Goal: Task Accomplishment & Management: Manage account settings

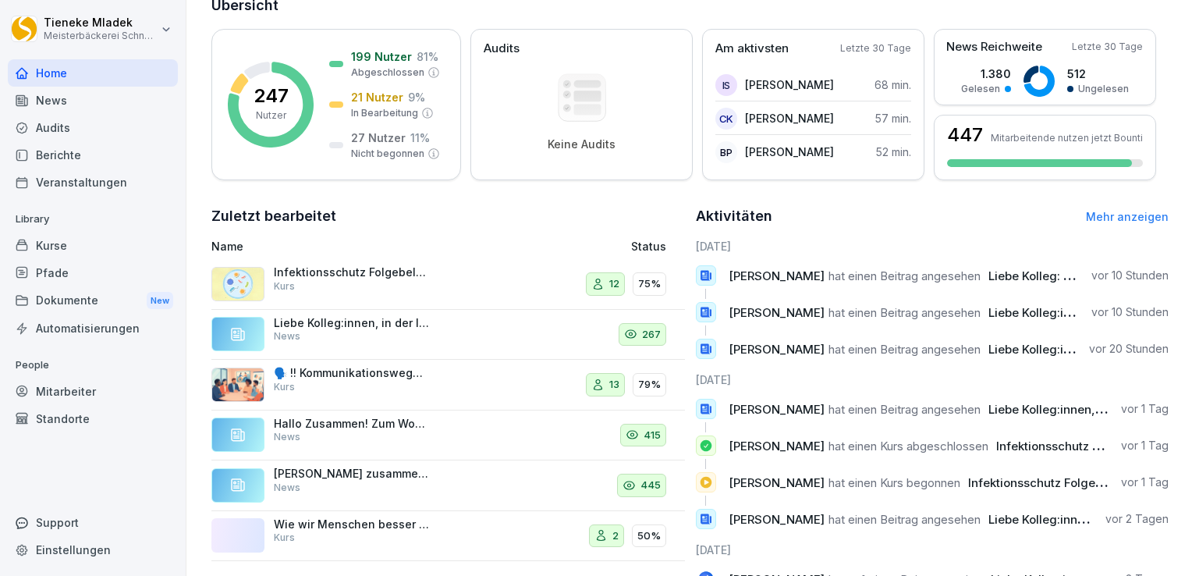
scroll to position [234, 0]
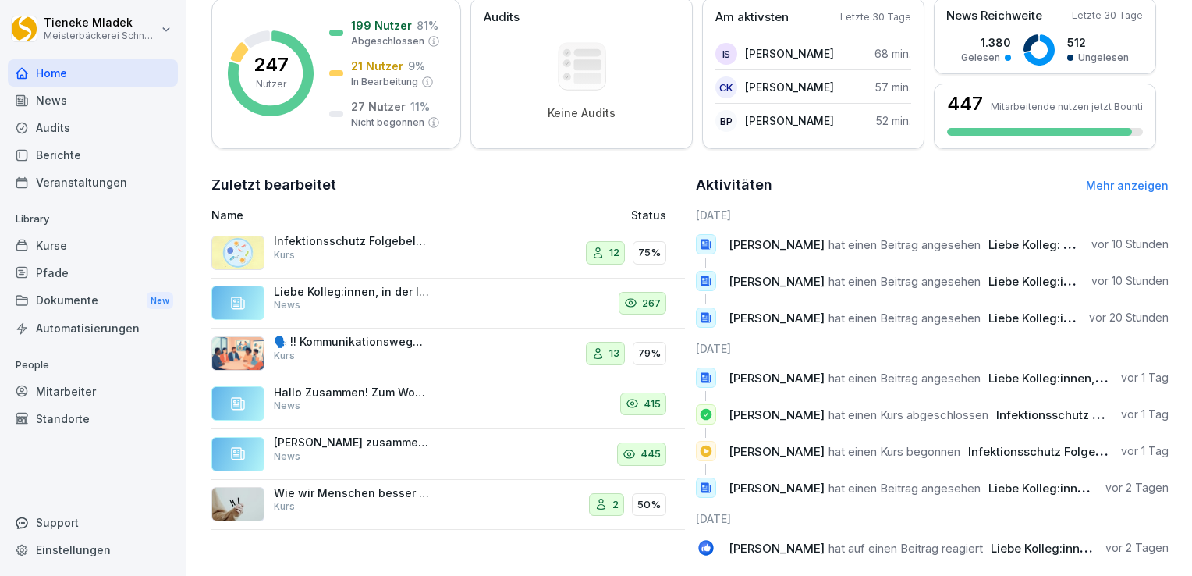
click at [309, 240] on p "Infektionsschutz Folgebelehrung (nach §43 IfSG)" at bounding box center [352, 241] width 156 height 14
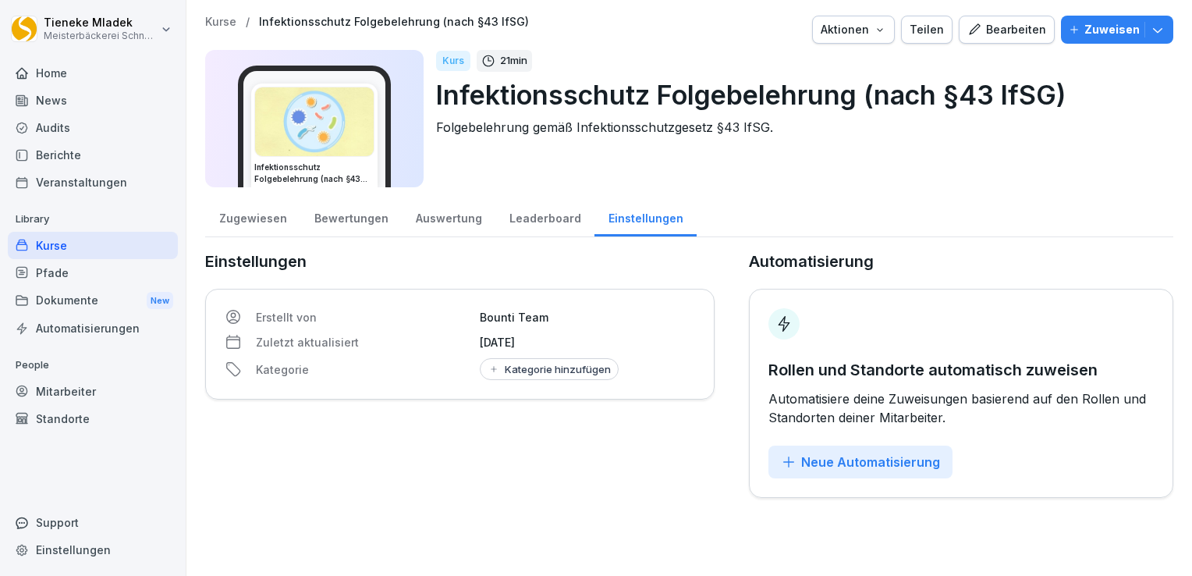
click at [989, 36] on div "Bearbeiten" at bounding box center [1006, 29] width 79 height 17
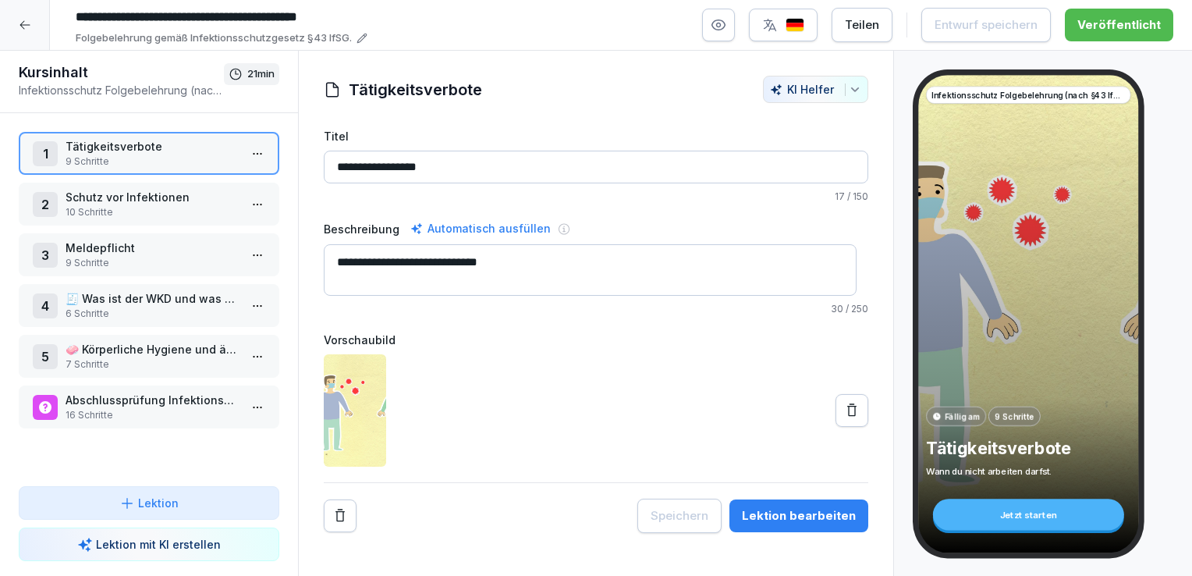
click at [156, 292] on p "🧾 Was ist der WKD und was muss ich tun?" at bounding box center [152, 298] width 173 height 16
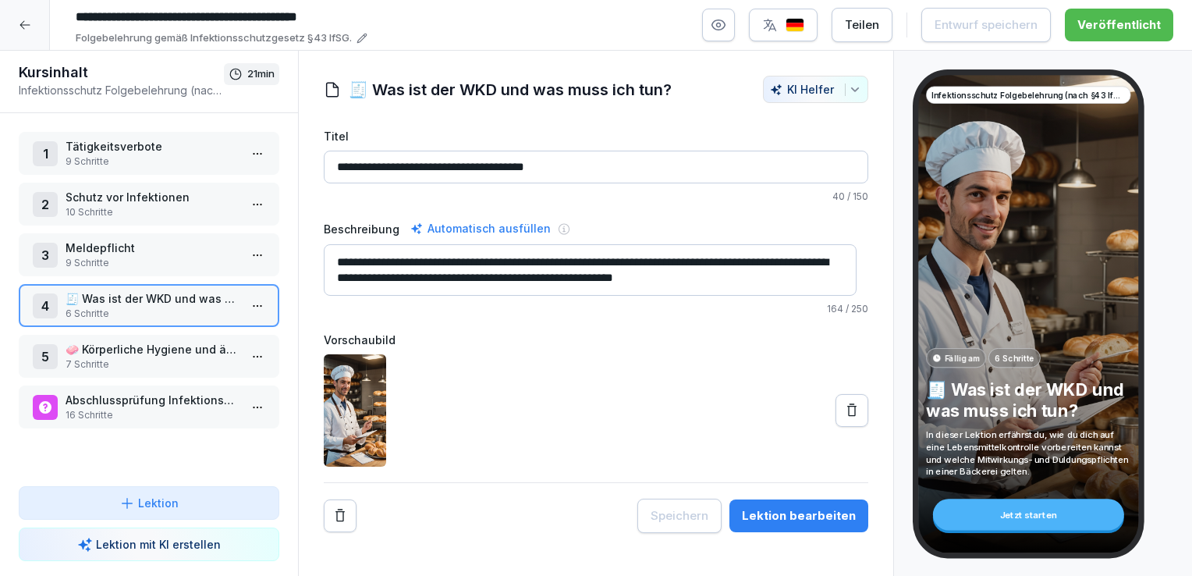
click at [109, 249] on p "Meldepflicht" at bounding box center [152, 247] width 173 height 16
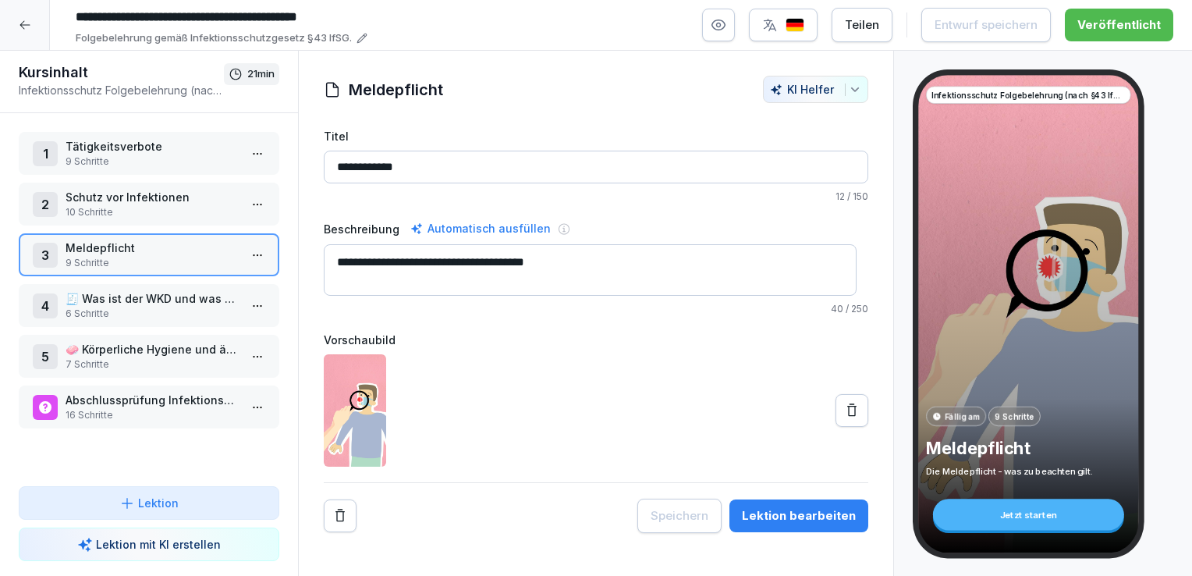
click at [112, 256] on p "9 Schritte" at bounding box center [152, 263] width 173 height 14
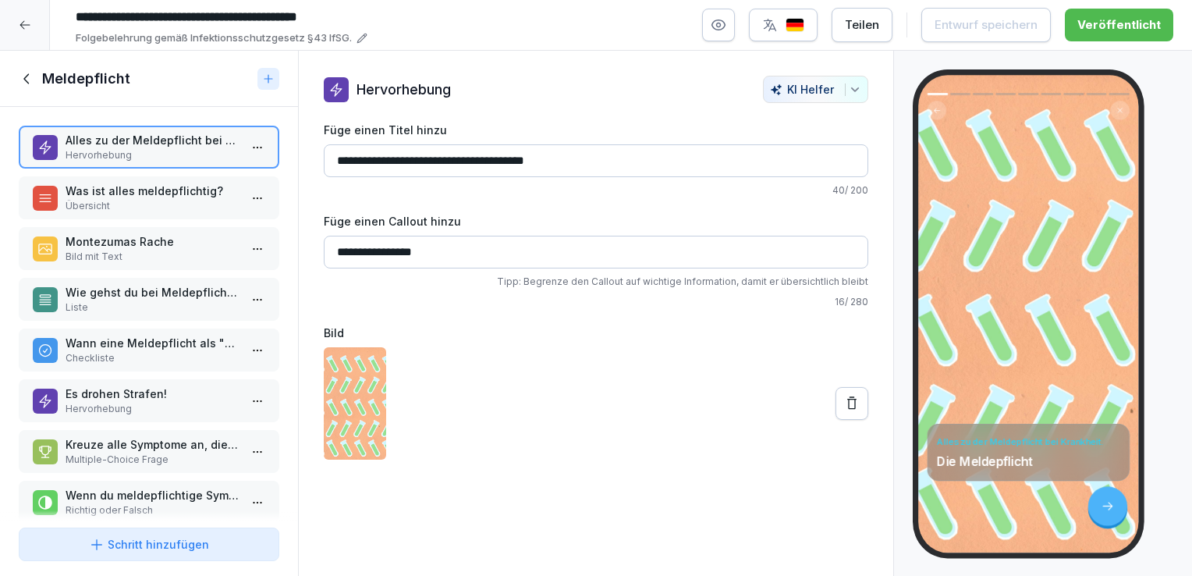
click at [147, 195] on p "Was ist alles meldepflichtig?" at bounding box center [152, 190] width 173 height 16
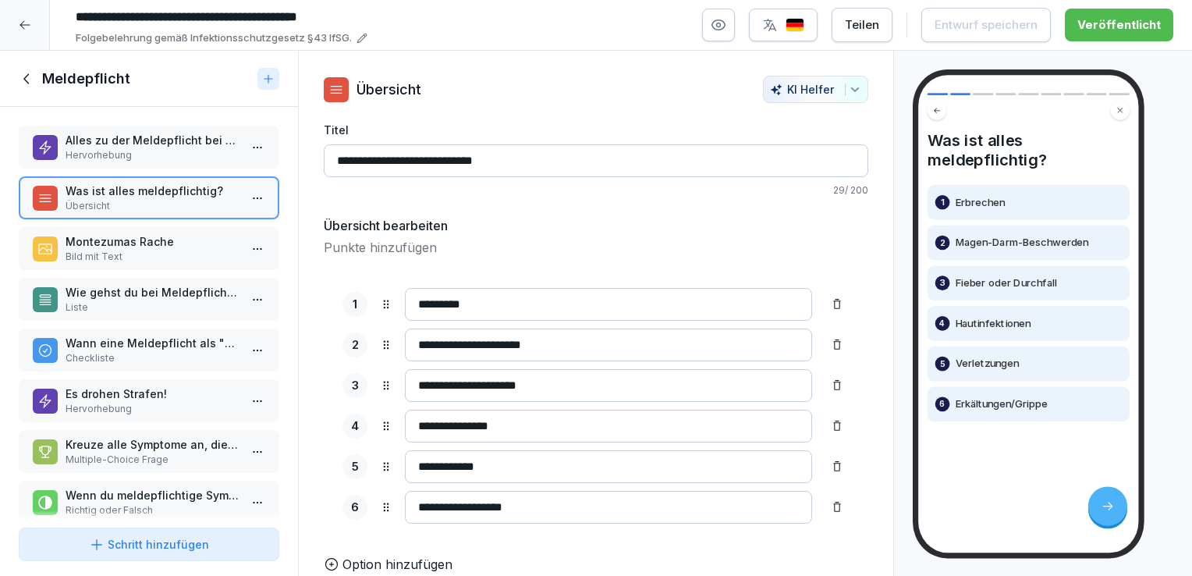
scroll to position [18, 0]
click at [112, 250] on p "Bild mit Text" at bounding box center [152, 257] width 173 height 14
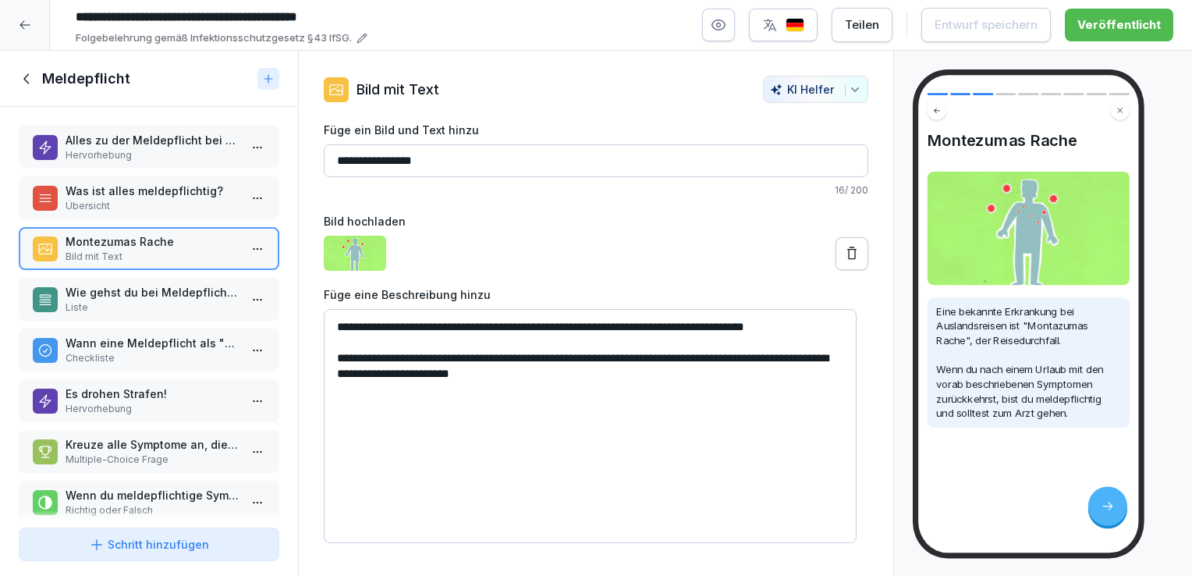
click at [197, 194] on p "Was ist alles meldepflichtig?" at bounding box center [152, 190] width 173 height 16
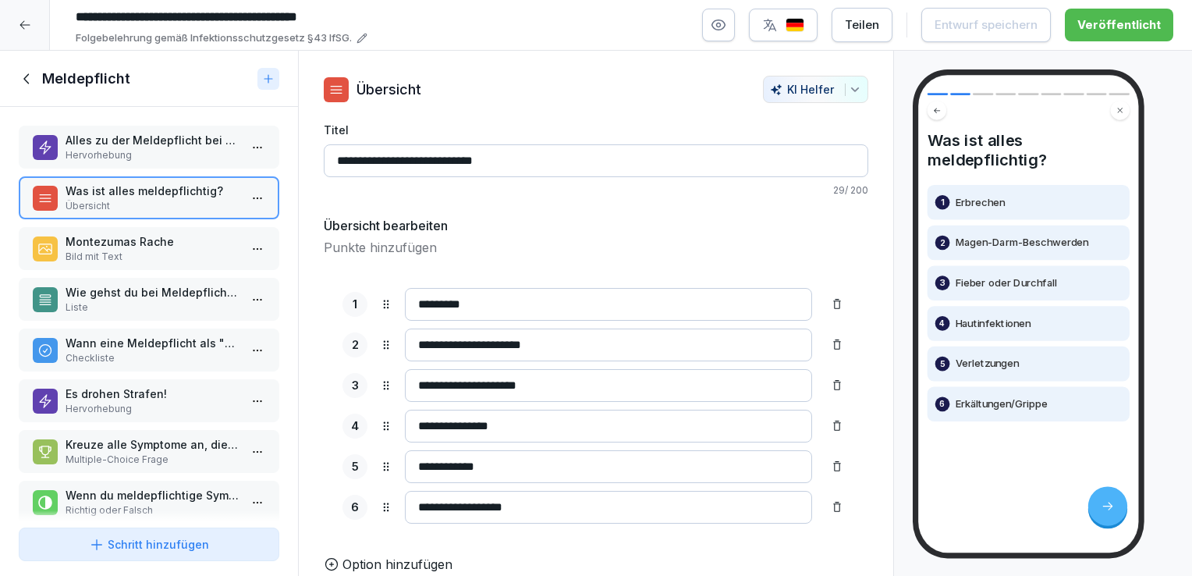
click at [165, 135] on p "Alles zu der Meldepflicht bei Krankheit." at bounding box center [152, 140] width 173 height 16
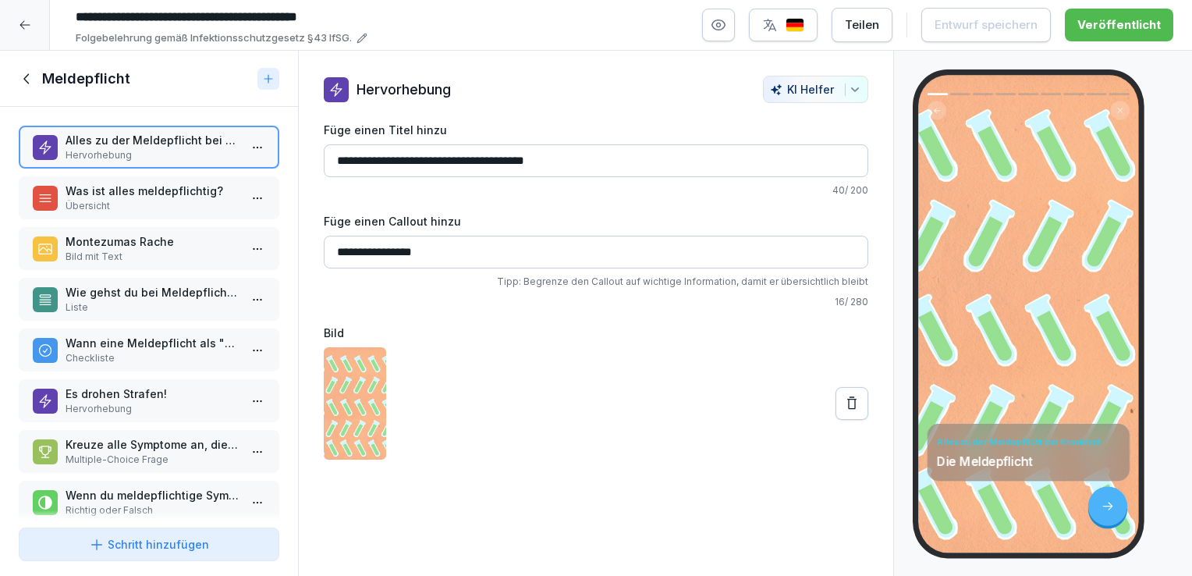
drag, startPoint x: 440, startPoint y: 250, endPoint x: 307, endPoint y: 245, distance: 132.7
click at [307, 245] on div "**********" at bounding box center [596, 268] width 594 height 384
click at [848, 92] on icon "button" at bounding box center [854, 89] width 12 height 12
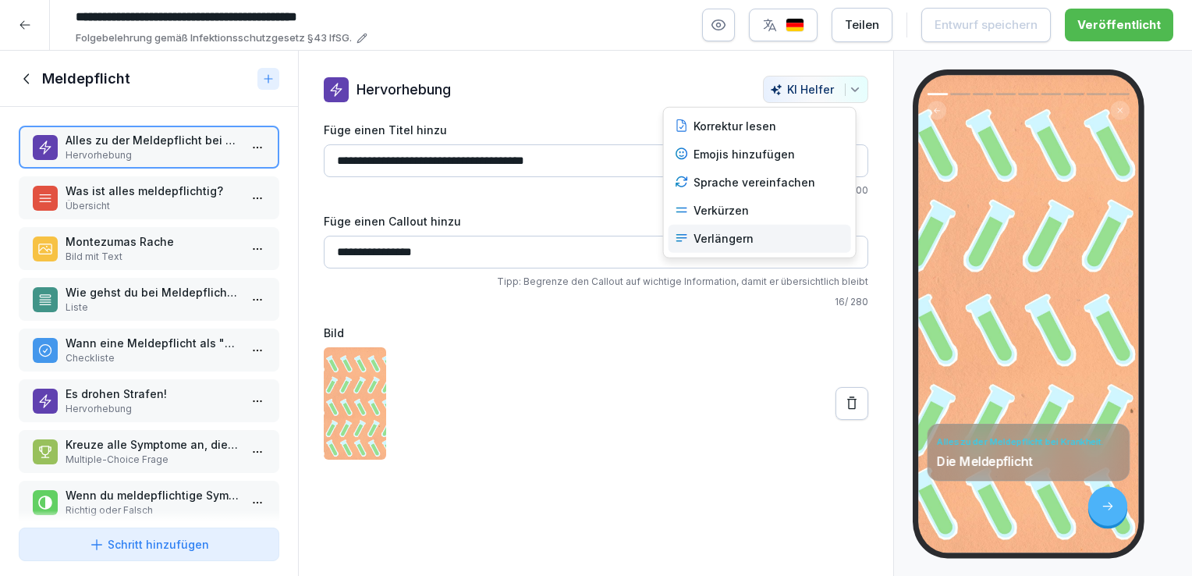
click at [731, 243] on div "Verlängern" at bounding box center [759, 239] width 182 height 28
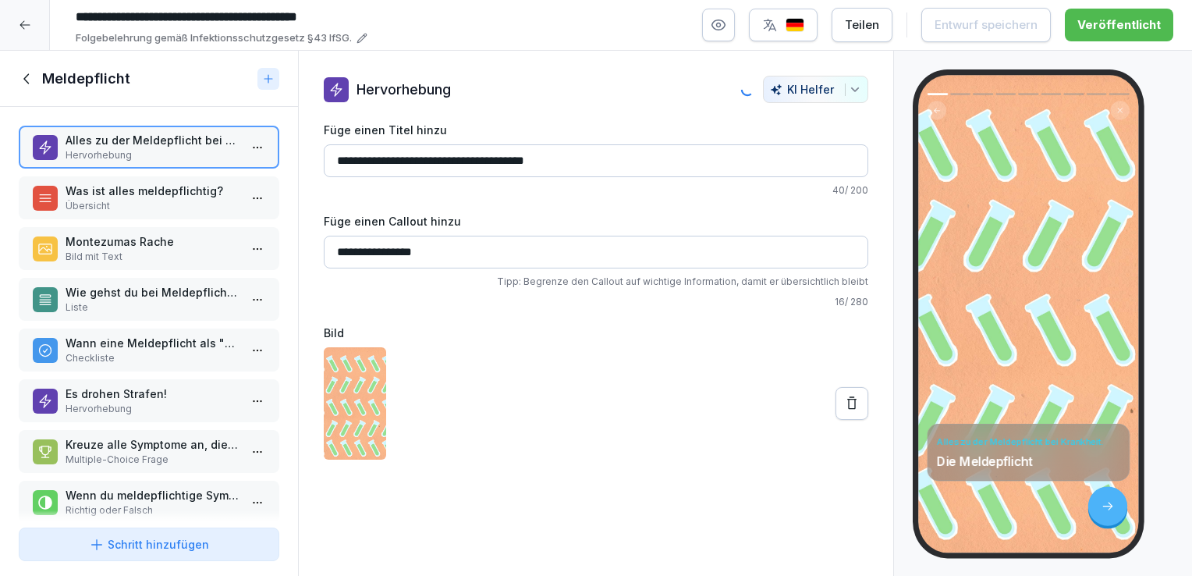
type input "**********"
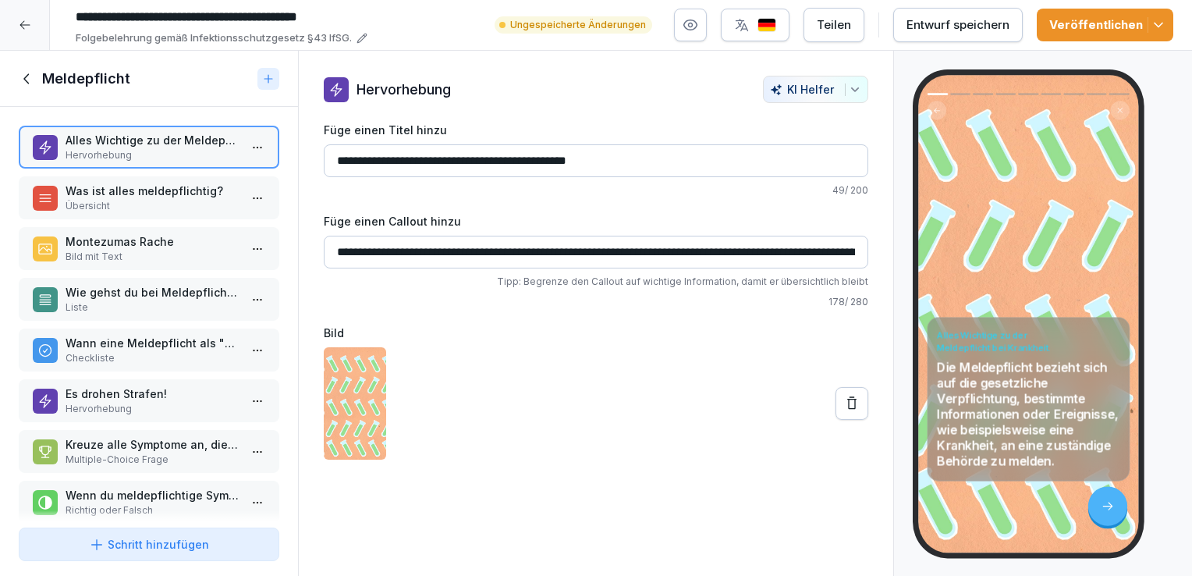
click at [611, 257] on input "**********" at bounding box center [596, 252] width 544 height 33
click at [844, 81] on button "KI Helfer" at bounding box center [815, 89] width 105 height 27
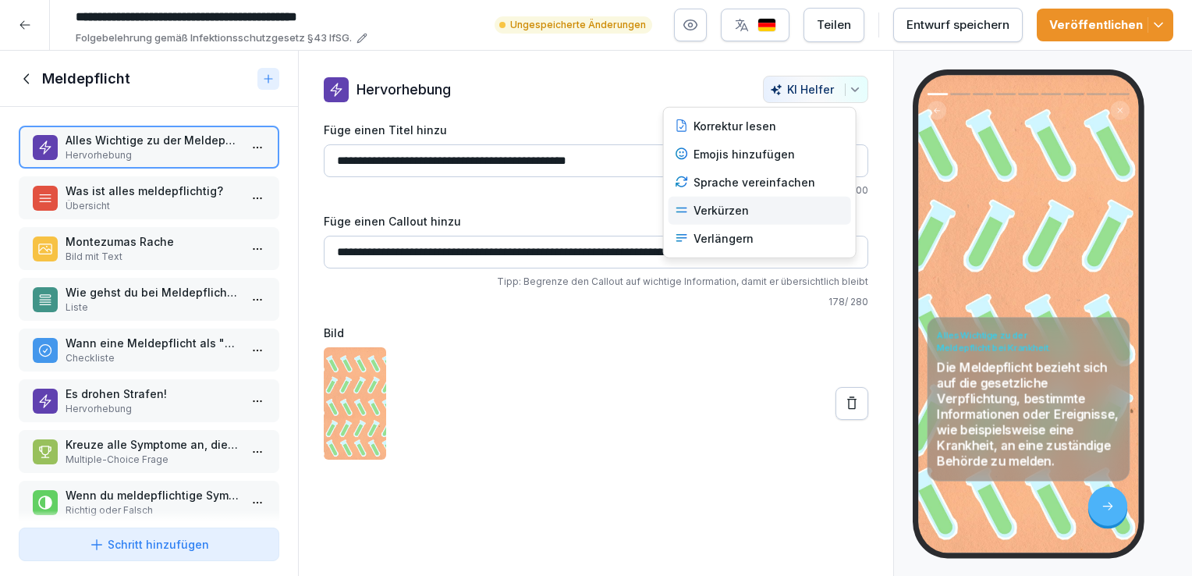
click at [732, 214] on div "Verkürzen" at bounding box center [759, 211] width 182 height 28
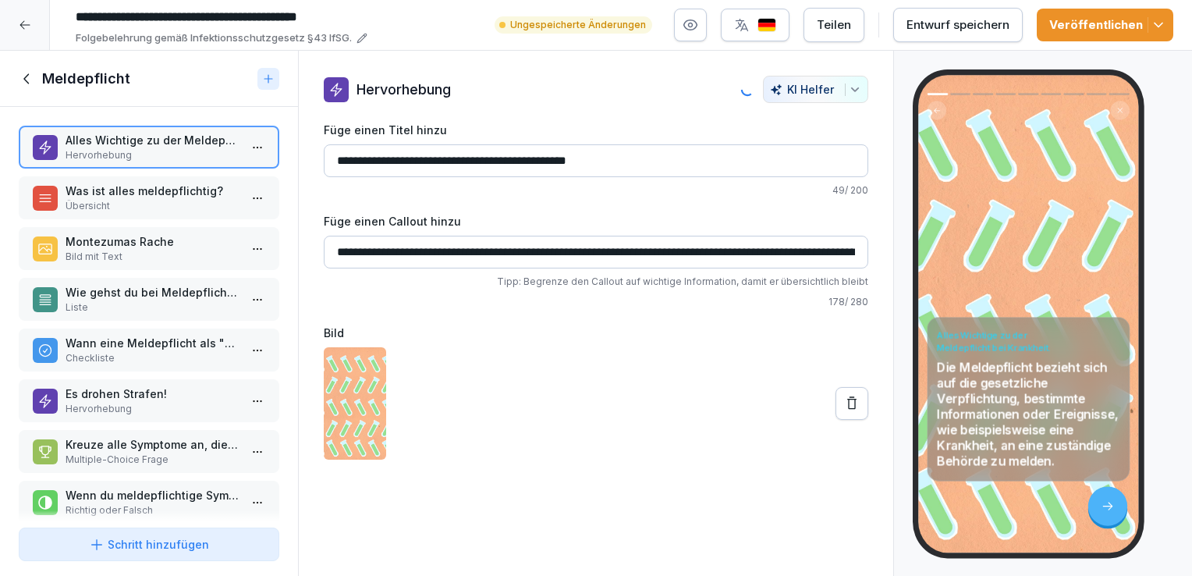
type input "**********"
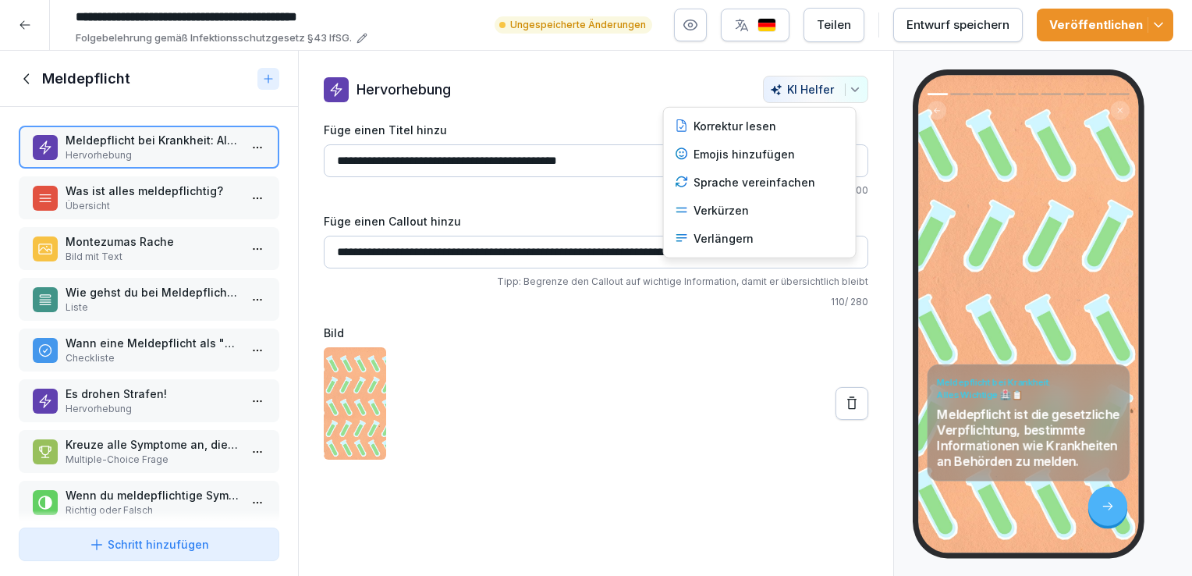
click at [848, 94] on icon "button" at bounding box center [854, 89] width 12 height 12
click at [712, 239] on div "Verlängern" at bounding box center [759, 239] width 182 height 28
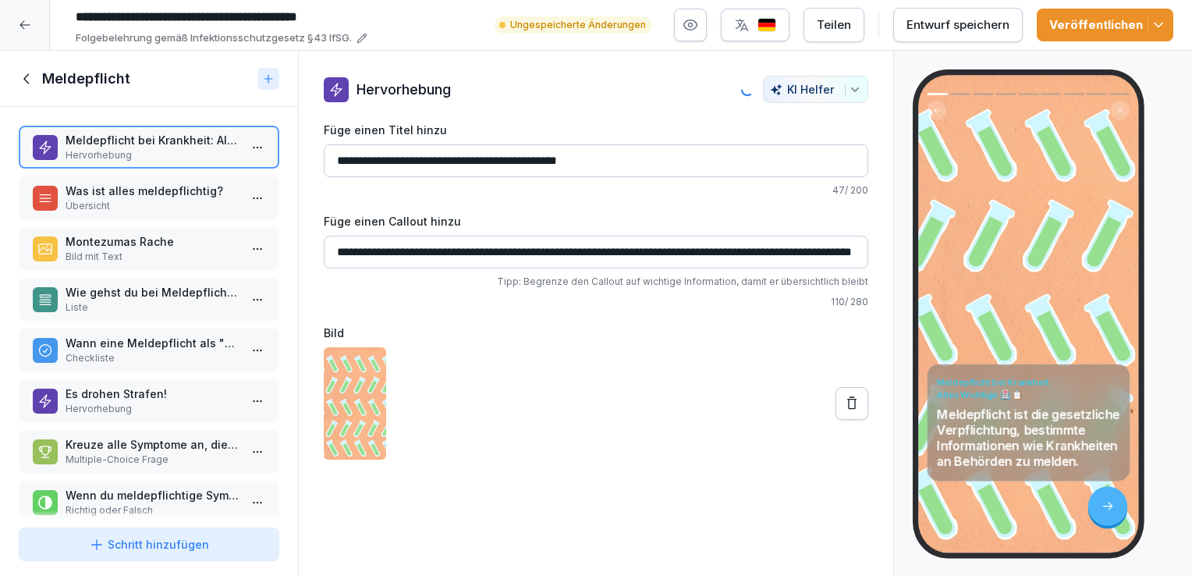
type input "**********"
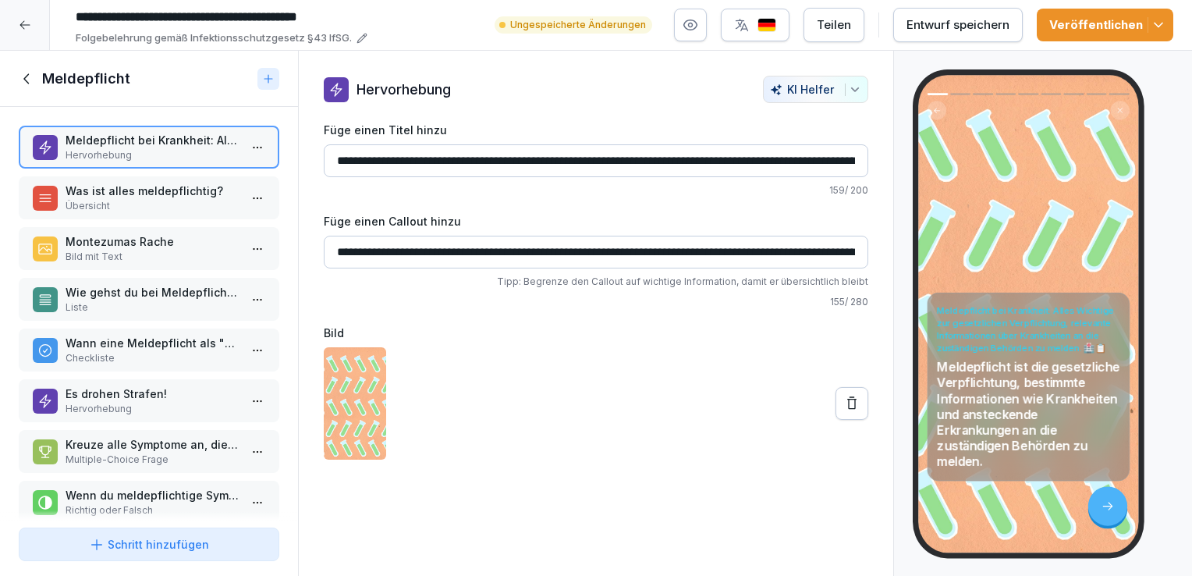
click at [196, 197] on p "Was ist alles meldepflichtig?" at bounding box center [152, 190] width 173 height 16
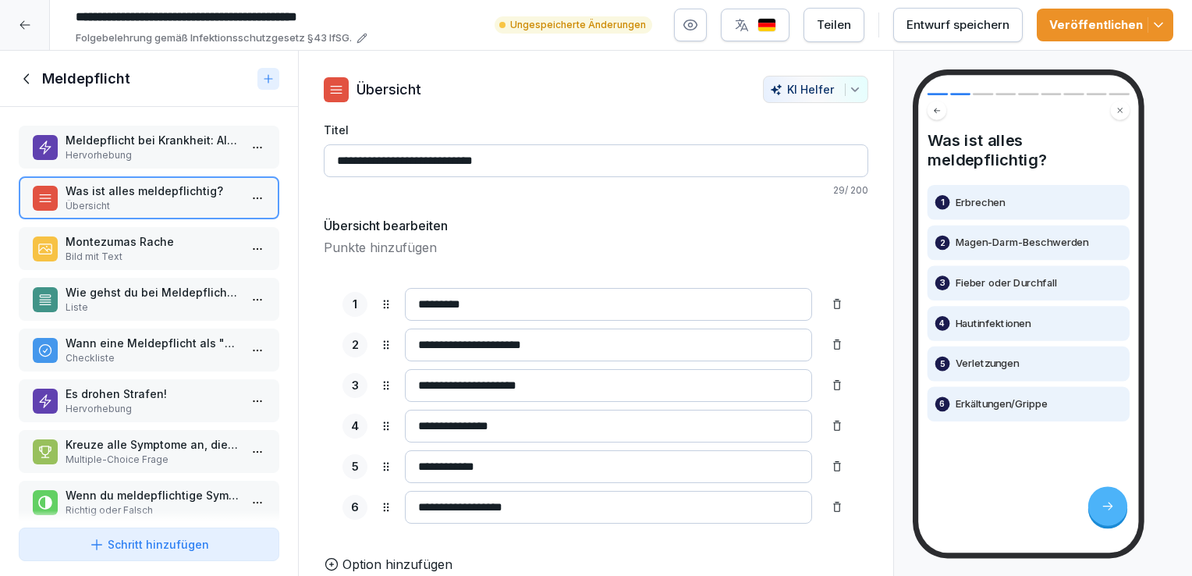
click at [120, 251] on p "Bild mit Text" at bounding box center [152, 257] width 173 height 14
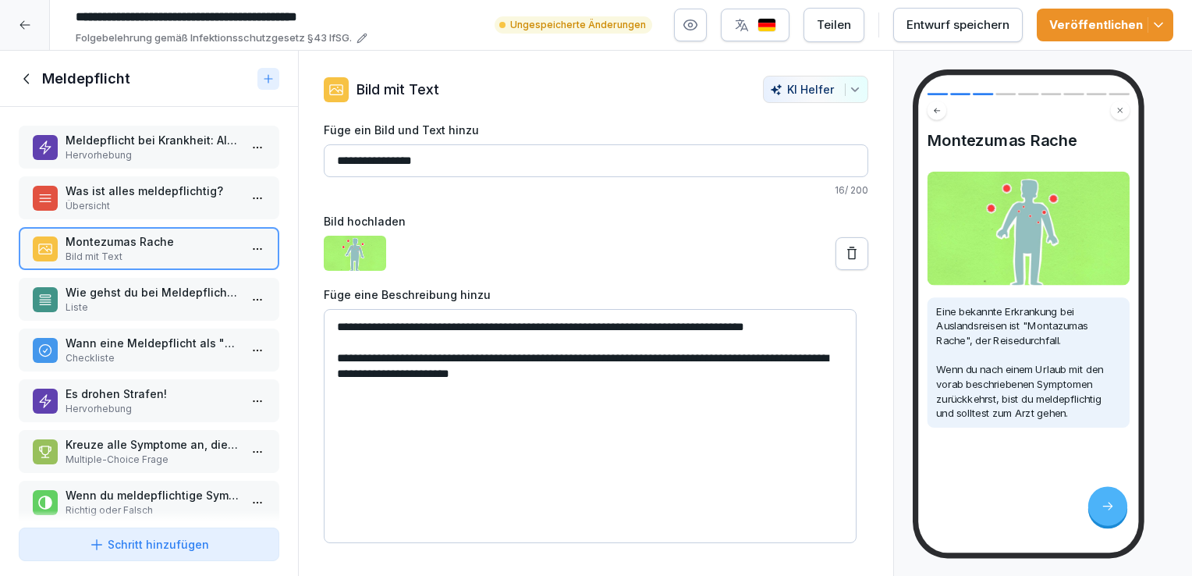
click at [124, 287] on p "Wie gehst du bei Meldepflicht richtig vor?" at bounding box center [152, 292] width 173 height 16
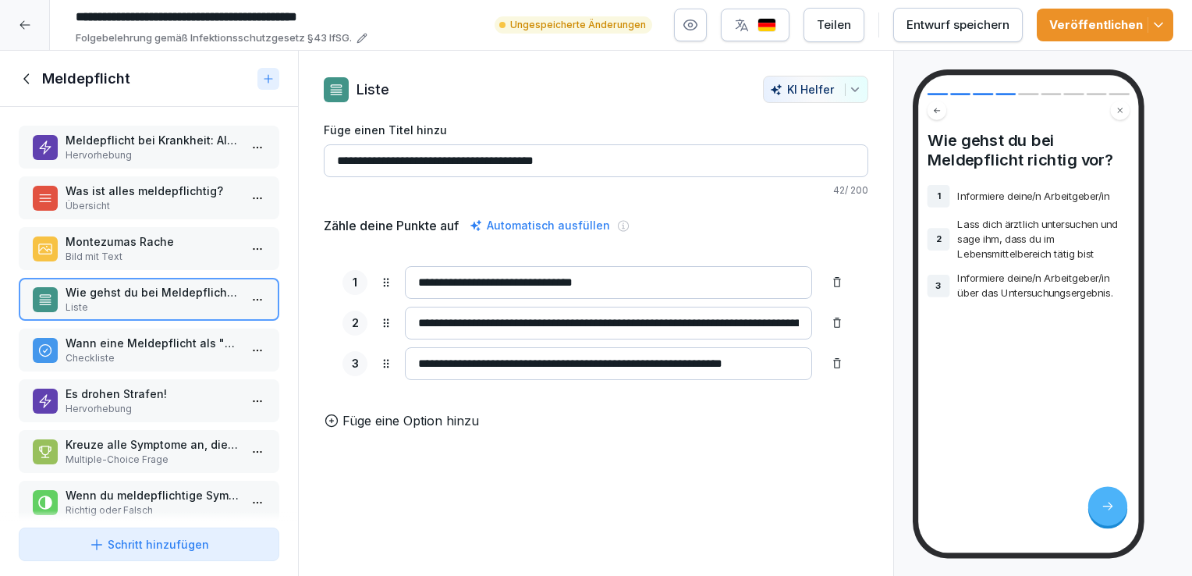
click at [125, 343] on p "Wann eine Meldepflicht als "nicht eingehalten" gilt:" at bounding box center [152, 343] width 173 height 16
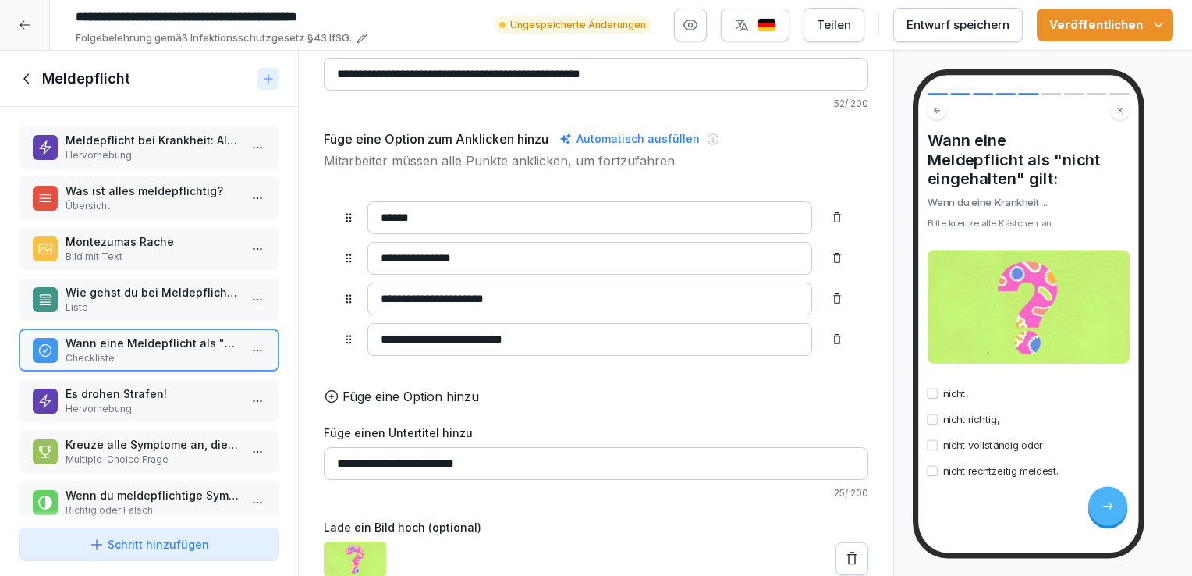
scroll to position [108, 0]
click at [146, 402] on p "Hervorhebung" at bounding box center [152, 409] width 173 height 14
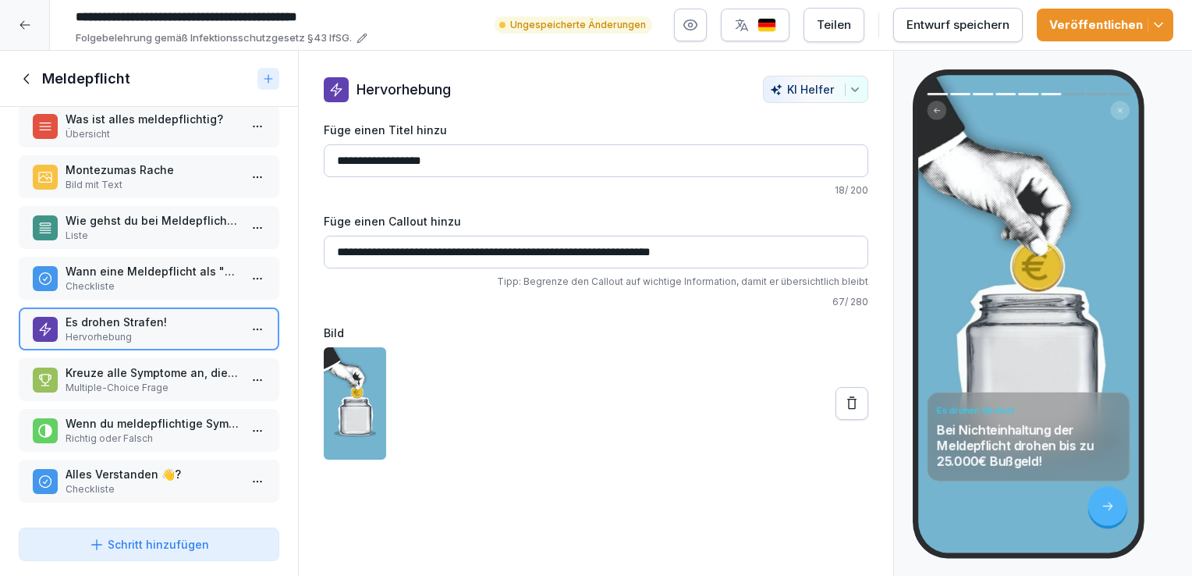
scroll to position [77, 0]
click at [104, 368] on p "Kreuze alle Symptome an, die der Meldepflicht unterliegen." at bounding box center [152, 372] width 173 height 16
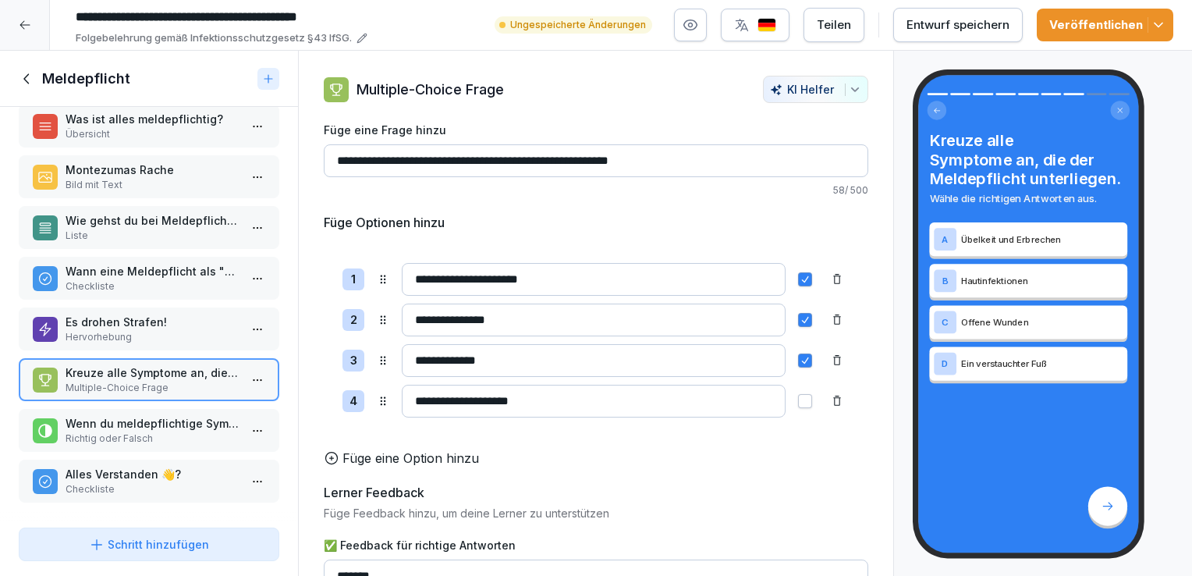
click at [136, 431] on p "Richtig oder Falsch" at bounding box center [152, 438] width 173 height 14
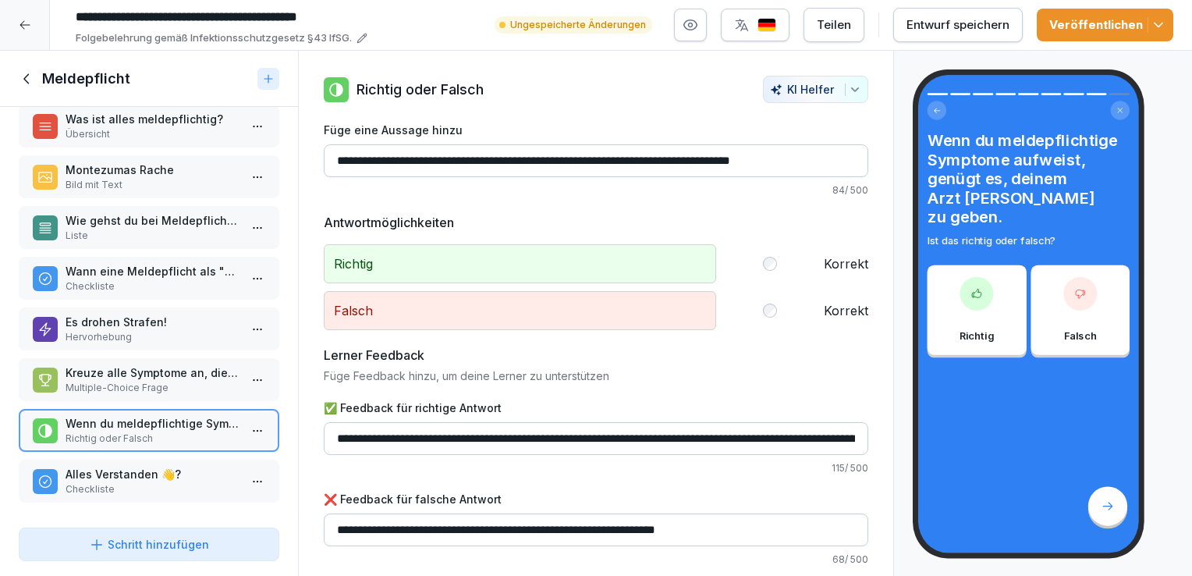
click at [140, 470] on p "Alles Verstanden 👋?" at bounding box center [152, 474] width 173 height 16
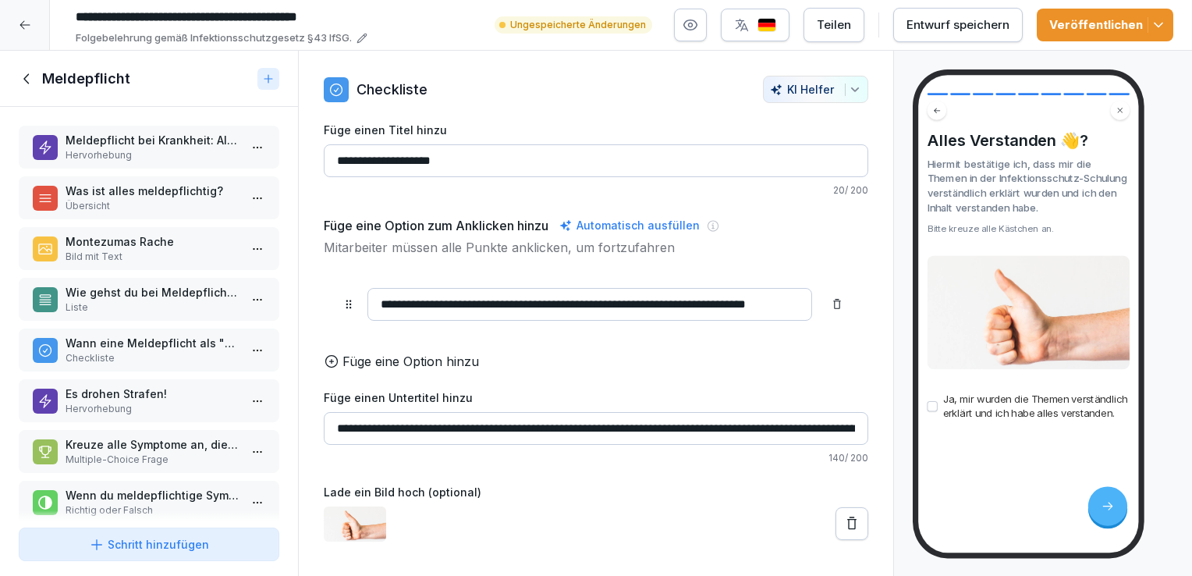
click at [120, 257] on p "Bild mit Text" at bounding box center [152, 257] width 173 height 14
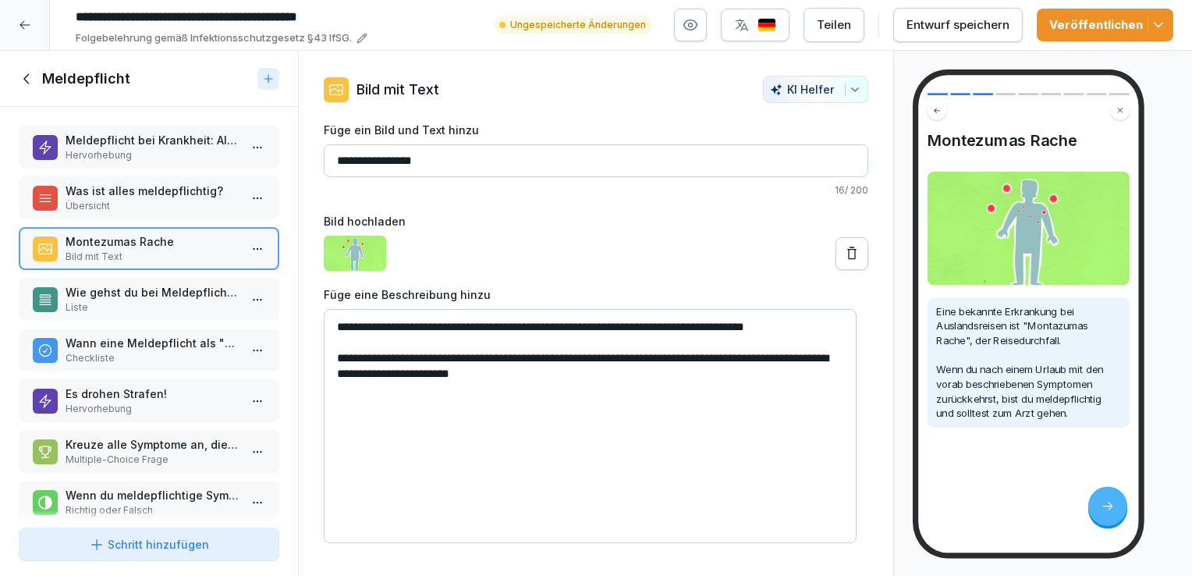
click at [649, 329] on textarea "**********" at bounding box center [590, 426] width 533 height 234
type textarea "**********"
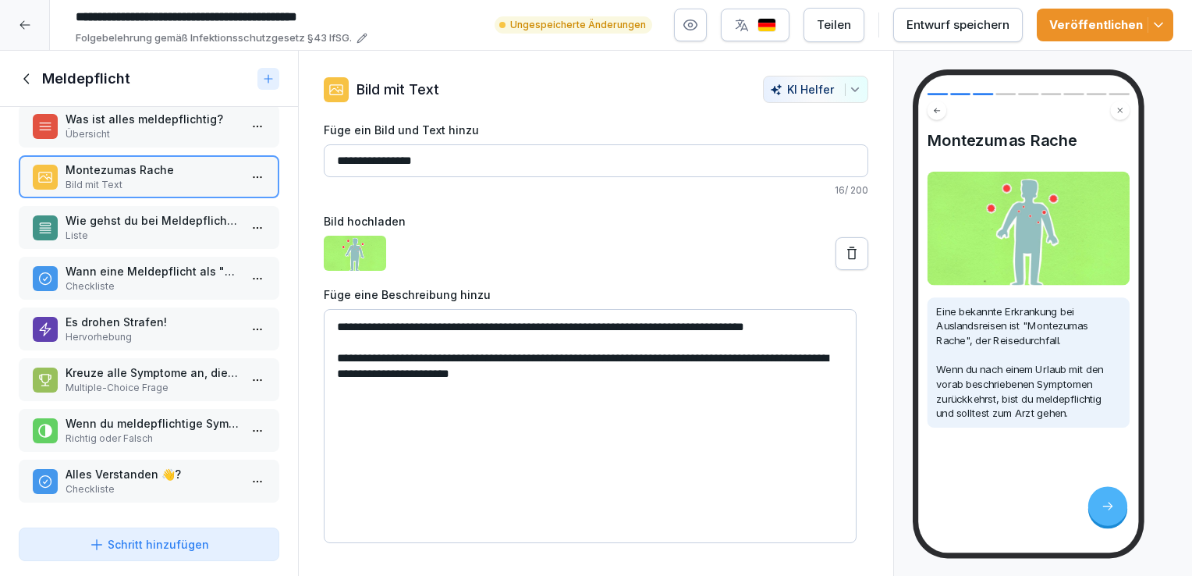
click at [135, 228] on p "Liste" at bounding box center [152, 235] width 173 height 14
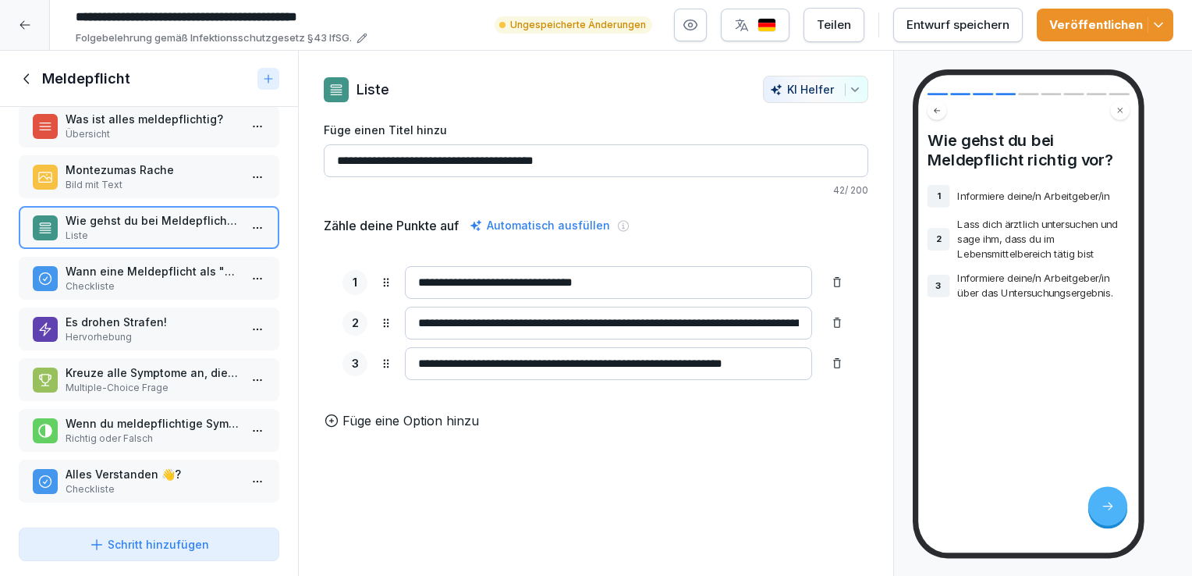
click at [933, 27] on div "Entwurf speichern" at bounding box center [957, 24] width 103 height 17
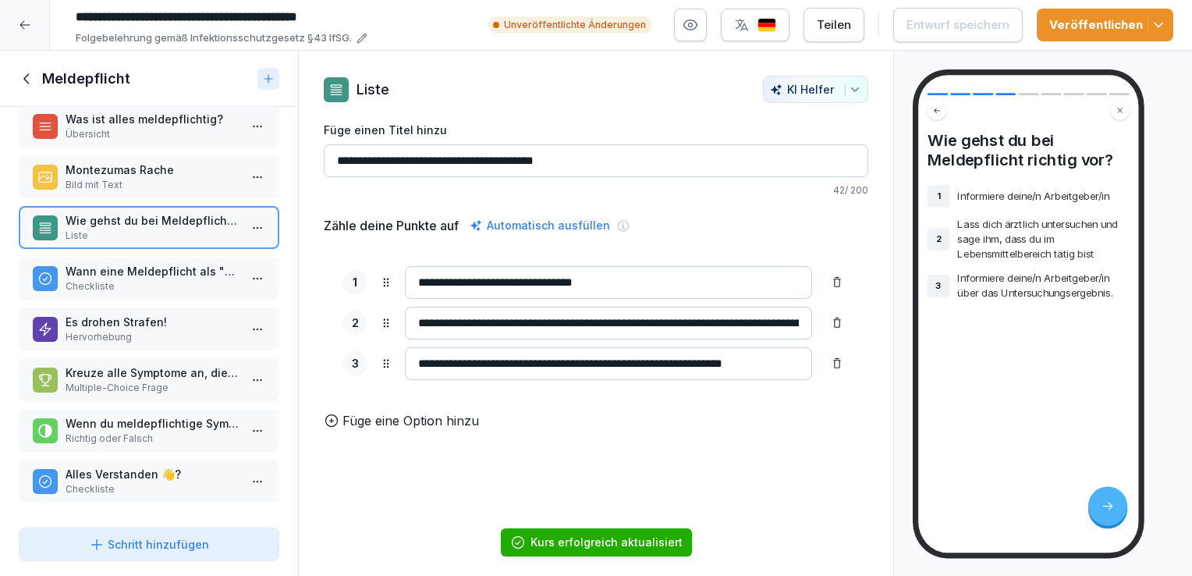
click at [23, 75] on icon at bounding box center [27, 78] width 17 height 17
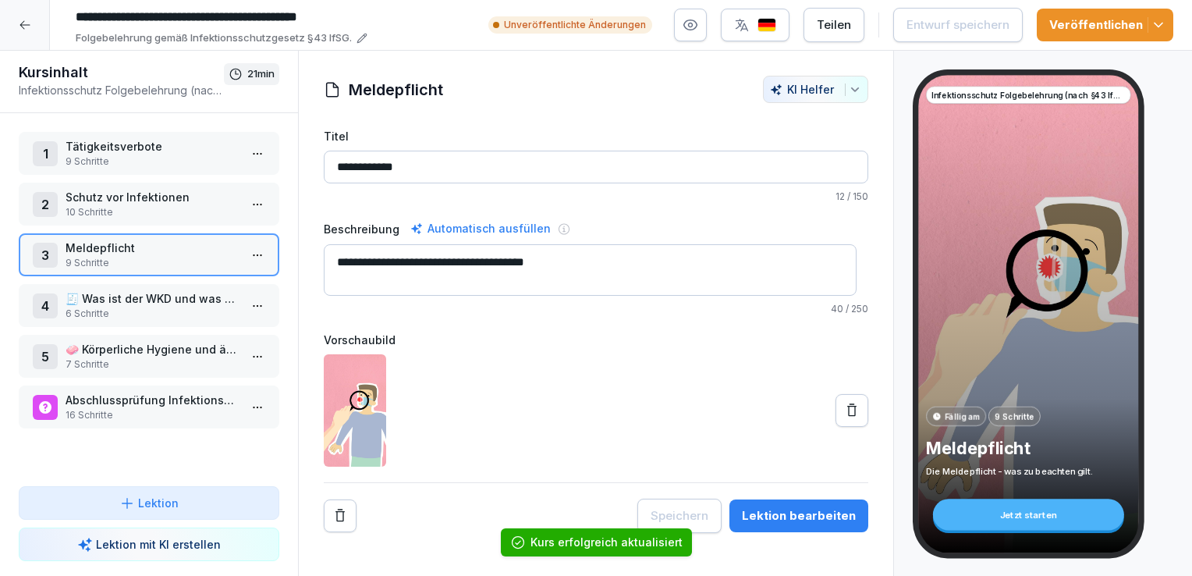
click at [174, 342] on p "🧼 Körperliche Hygiene und äußeres Erscheinungsbild" at bounding box center [152, 349] width 173 height 16
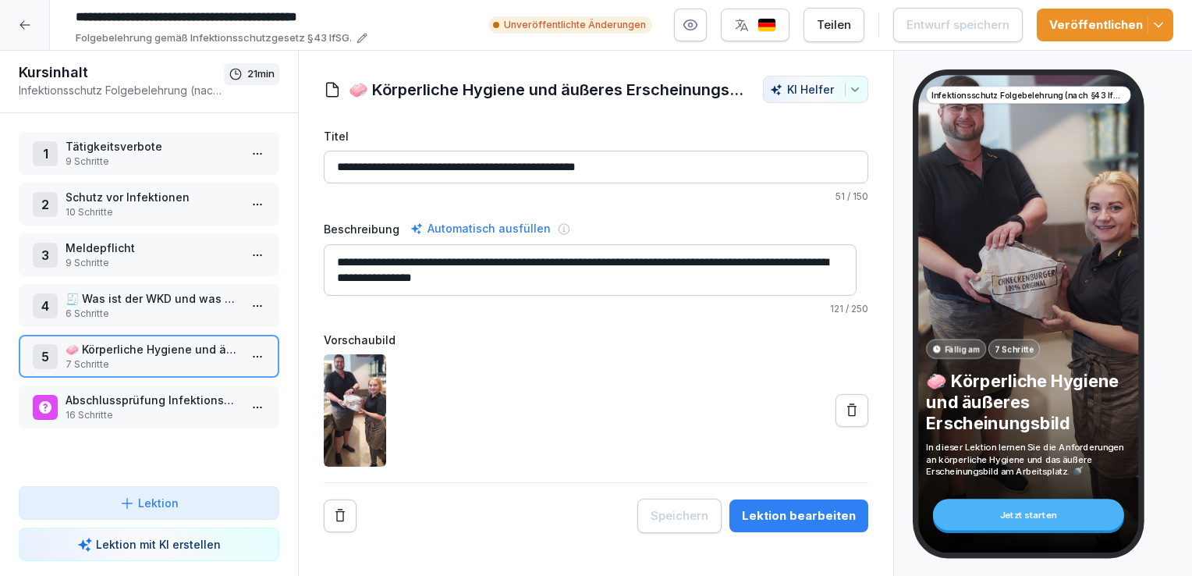
click at [166, 395] on p "Abschlussprüfung Infektionsschutz" at bounding box center [152, 399] width 173 height 16
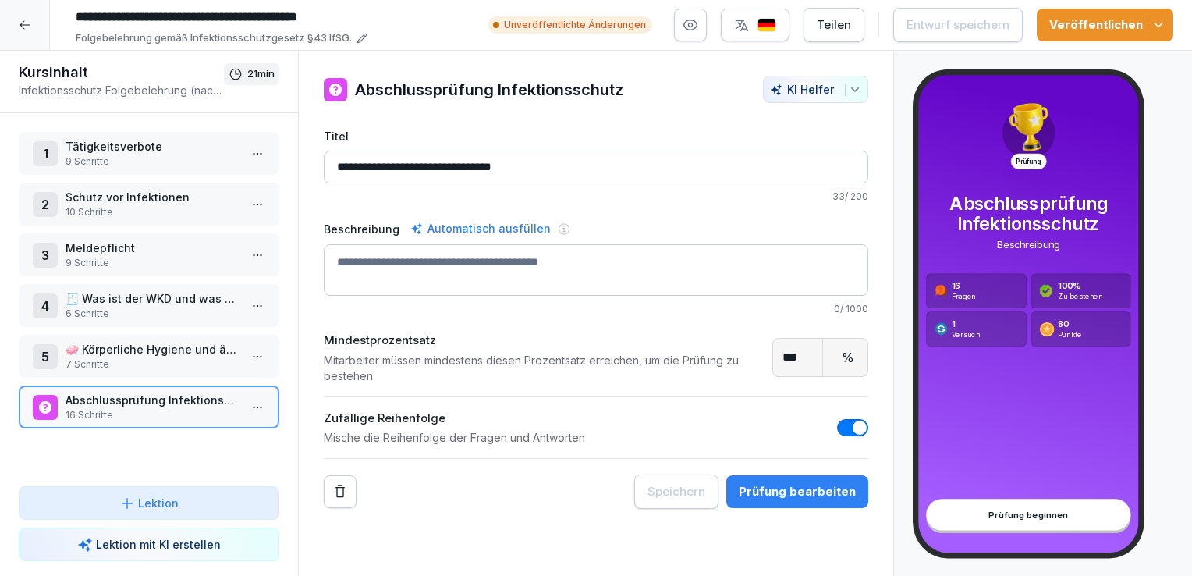
click at [166, 395] on p "Abschlussprüfung Infektionsschutz" at bounding box center [152, 399] width 173 height 16
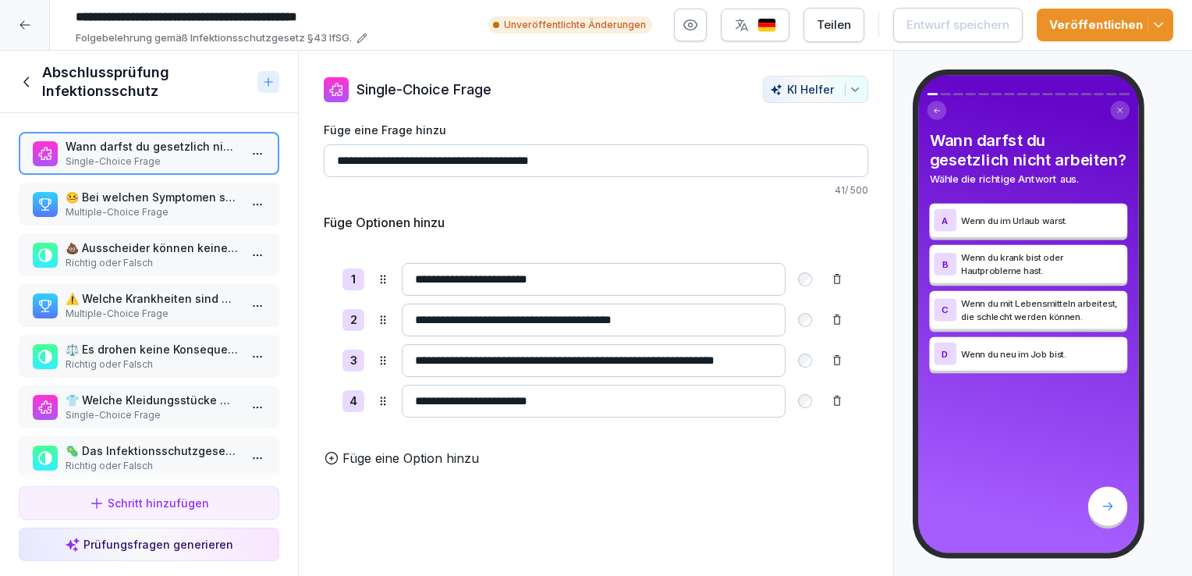
click at [141, 308] on p "Multiple-Choice Frage" at bounding box center [152, 313] width 173 height 14
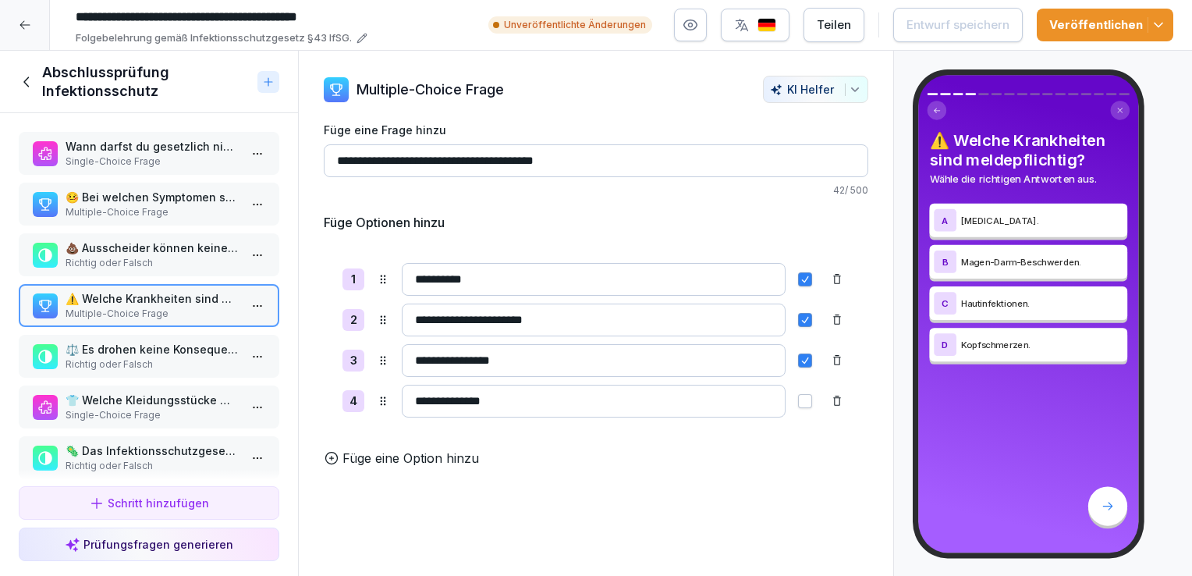
click at [141, 153] on p "Wann darfst du gesetzlich nicht arbeiten?" at bounding box center [152, 146] width 173 height 16
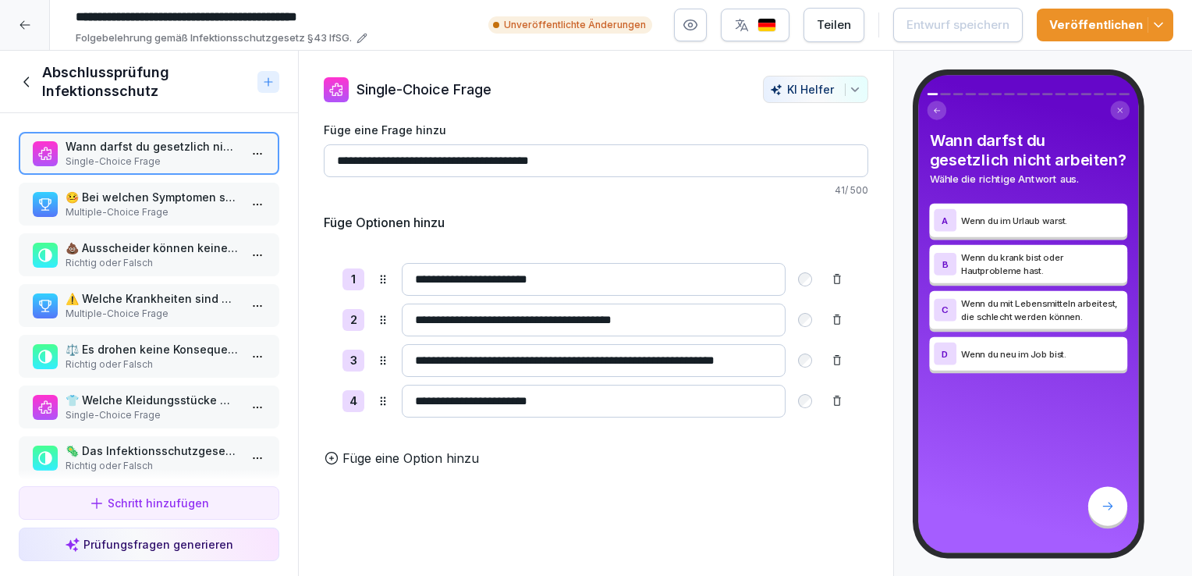
click at [133, 197] on p "🤒 Bei welchen Symptomen solltest du besonders aufmerksam sein?" at bounding box center [152, 197] width 173 height 16
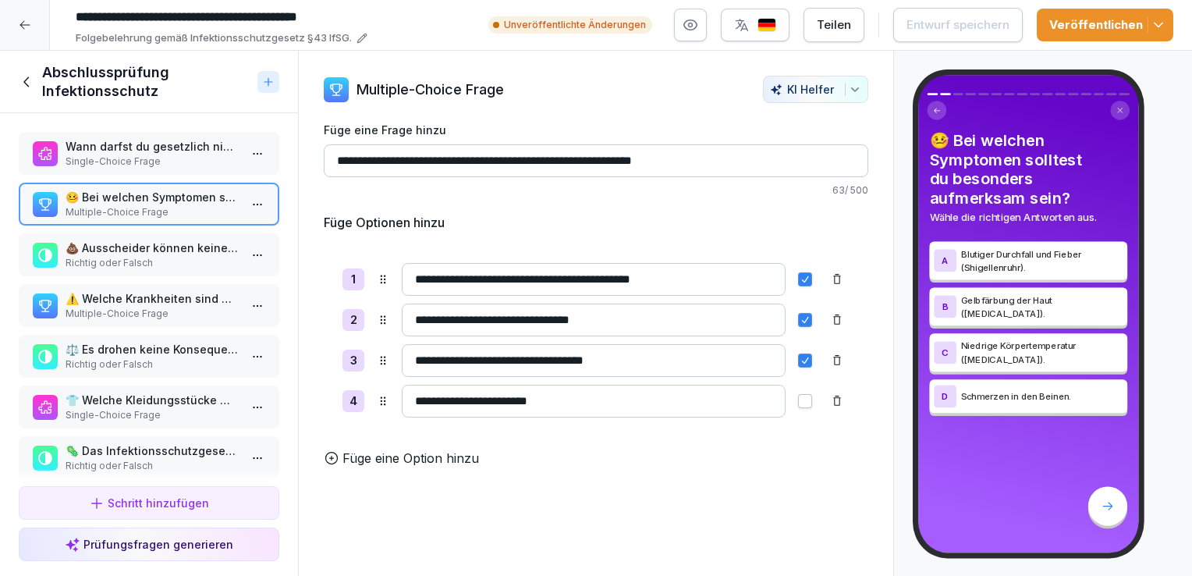
click at [147, 298] on p "⚠️ Welche Krankheiten sind meldepflichtig?" at bounding box center [152, 298] width 173 height 16
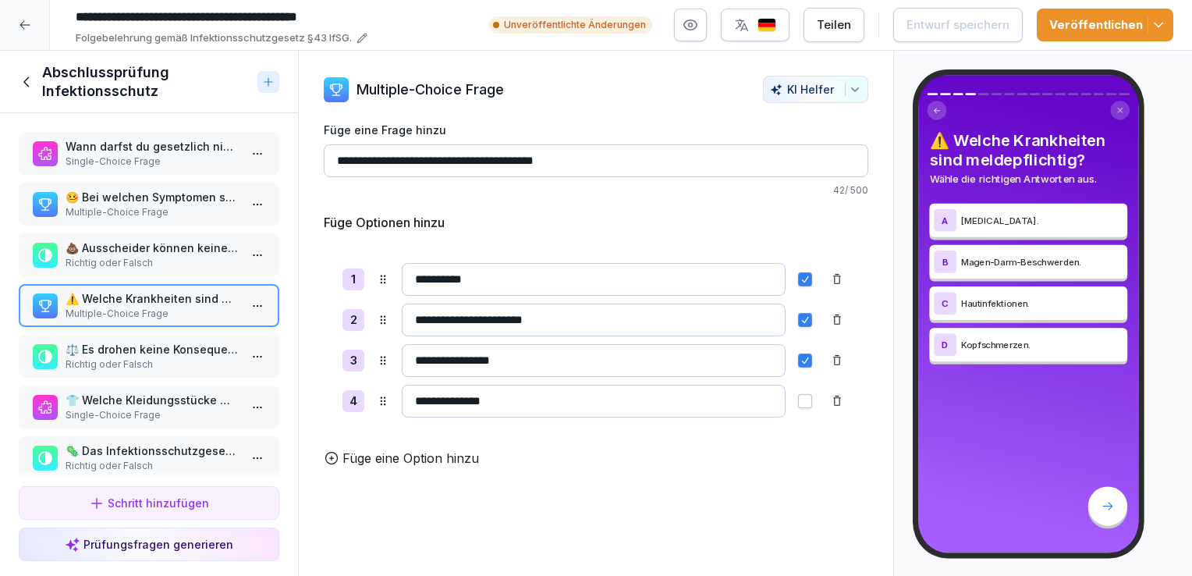
click at [28, 82] on icon at bounding box center [27, 81] width 17 height 17
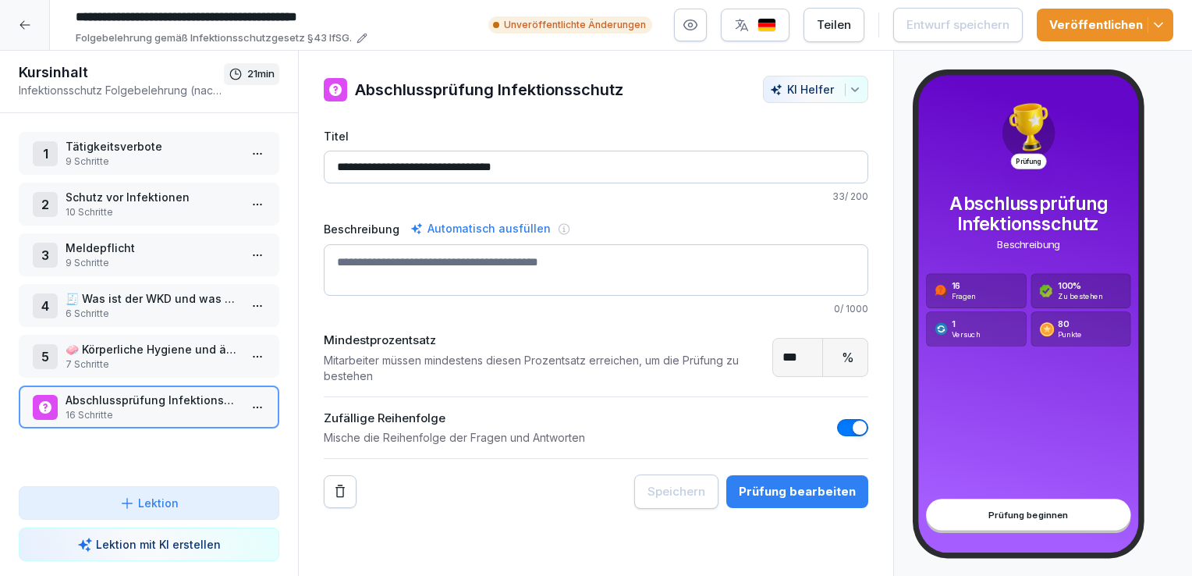
click at [180, 154] on p "9 Schritte" at bounding box center [152, 161] width 173 height 14
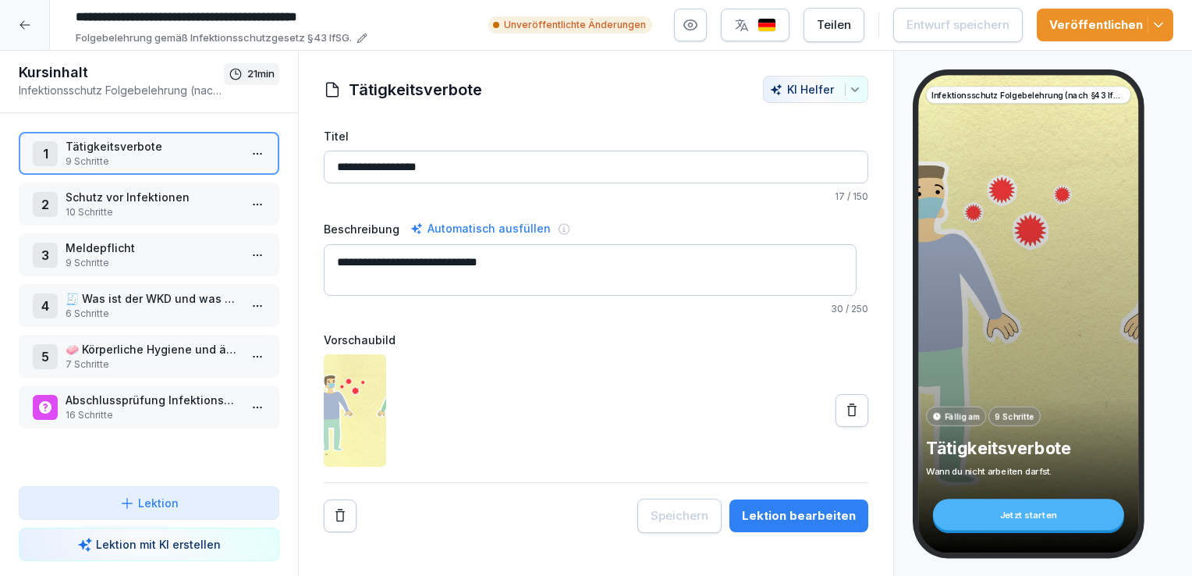
click at [179, 153] on p "Tätigkeitsverbote" at bounding box center [152, 146] width 173 height 16
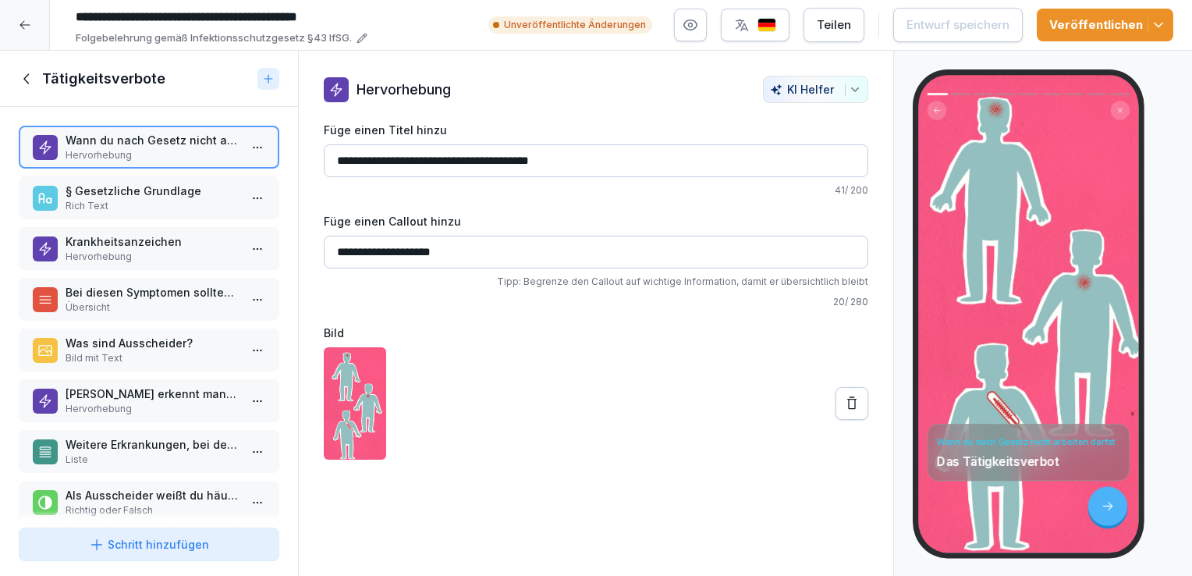
click at [169, 193] on p "§ Gesetzliche Grundlage" at bounding box center [152, 190] width 173 height 16
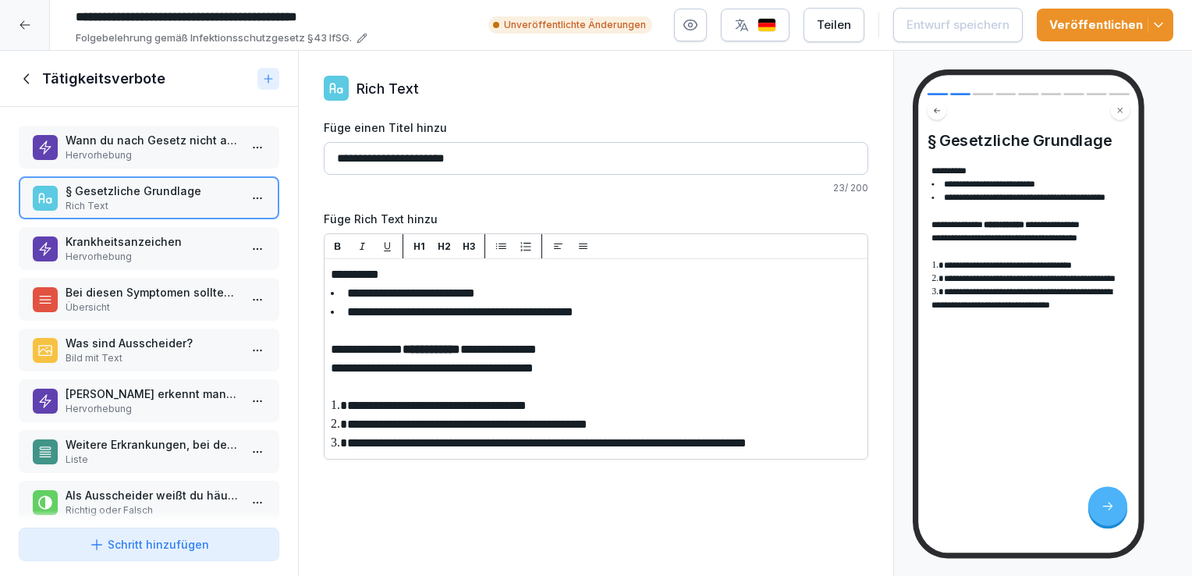
click at [162, 436] on p "Weitere Erkrankungen, bei denen das Tätigkeitsverbot besteht" at bounding box center [152, 444] width 173 height 16
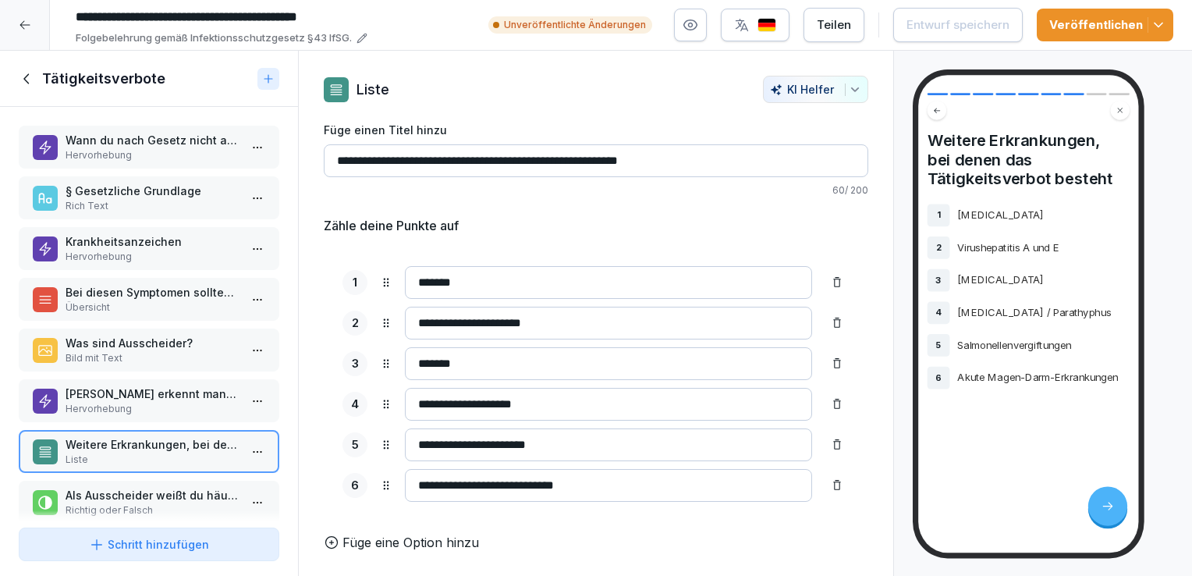
click at [831, 357] on icon at bounding box center [837, 363] width 12 height 12
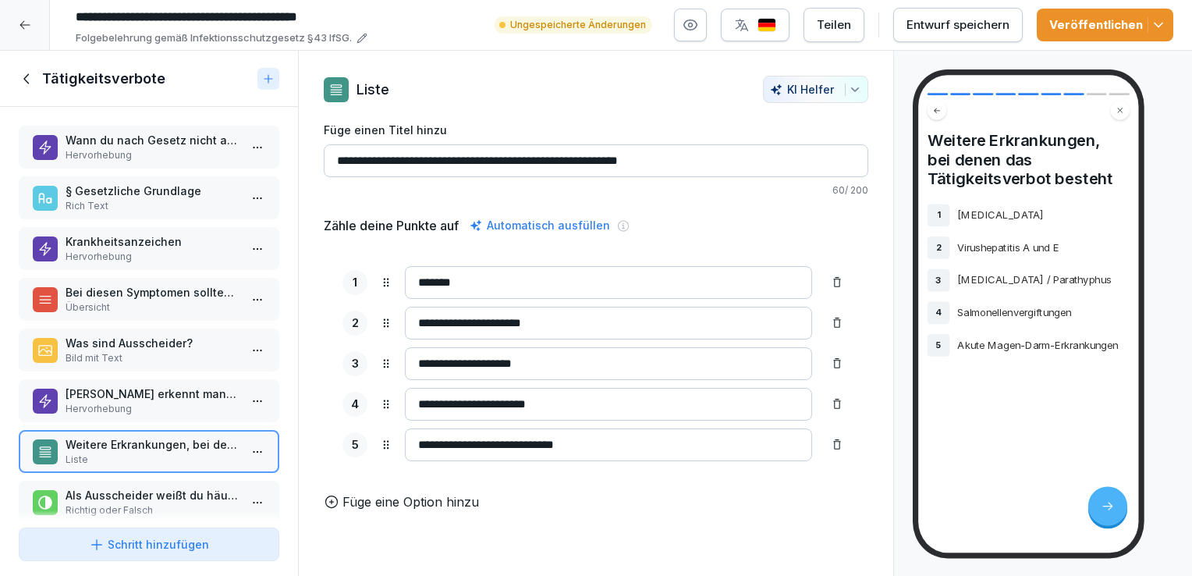
click at [134, 398] on p "[PERSON_NAME] erkennt man, ob man Ausscheider ist?" at bounding box center [152, 393] width 173 height 16
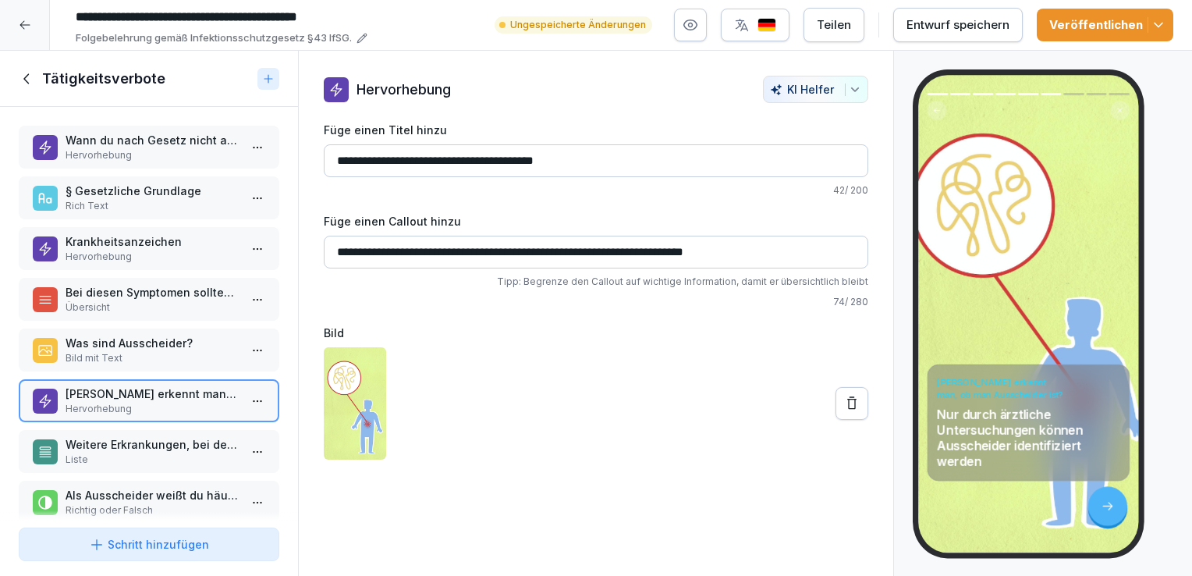
click at [142, 339] on p "Was sind Ausscheider?" at bounding box center [152, 343] width 173 height 16
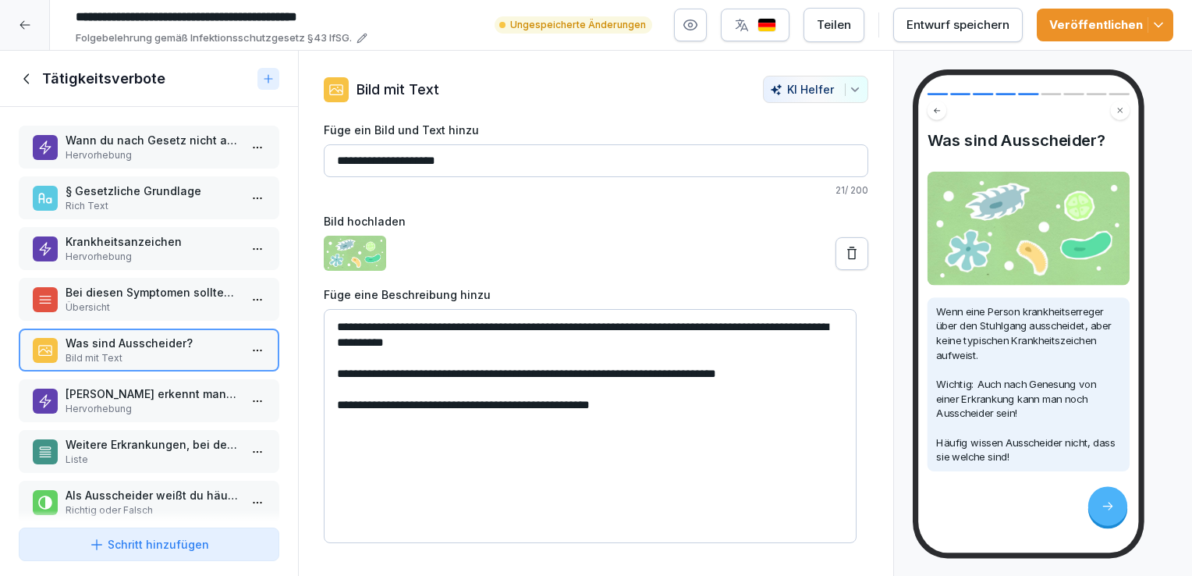
click at [1159, 17] on icon "button" at bounding box center [1158, 25] width 16 height 16
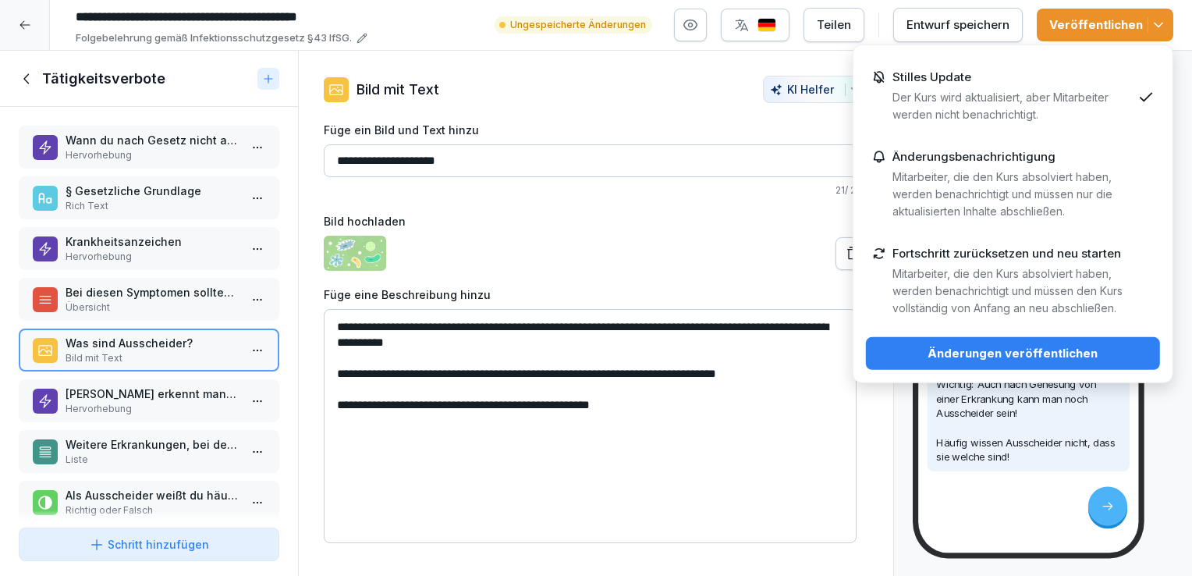
click at [1007, 357] on div "Änderungen veröffentlichen" at bounding box center [1012, 353] width 269 height 17
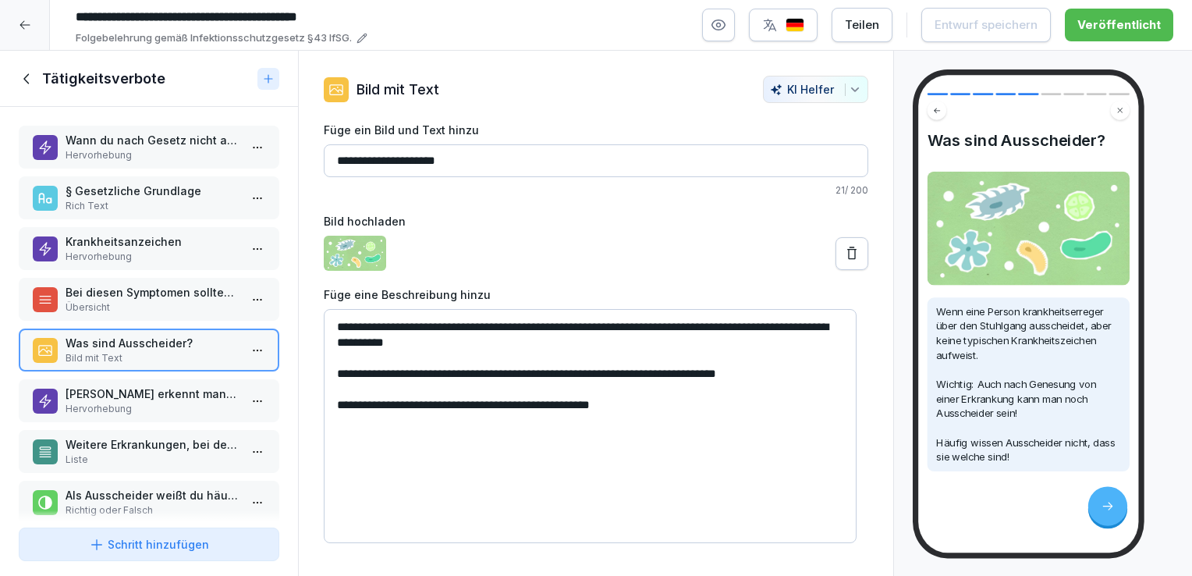
type textarea "**********"
click at [29, 27] on icon at bounding box center [25, 25] width 12 height 12
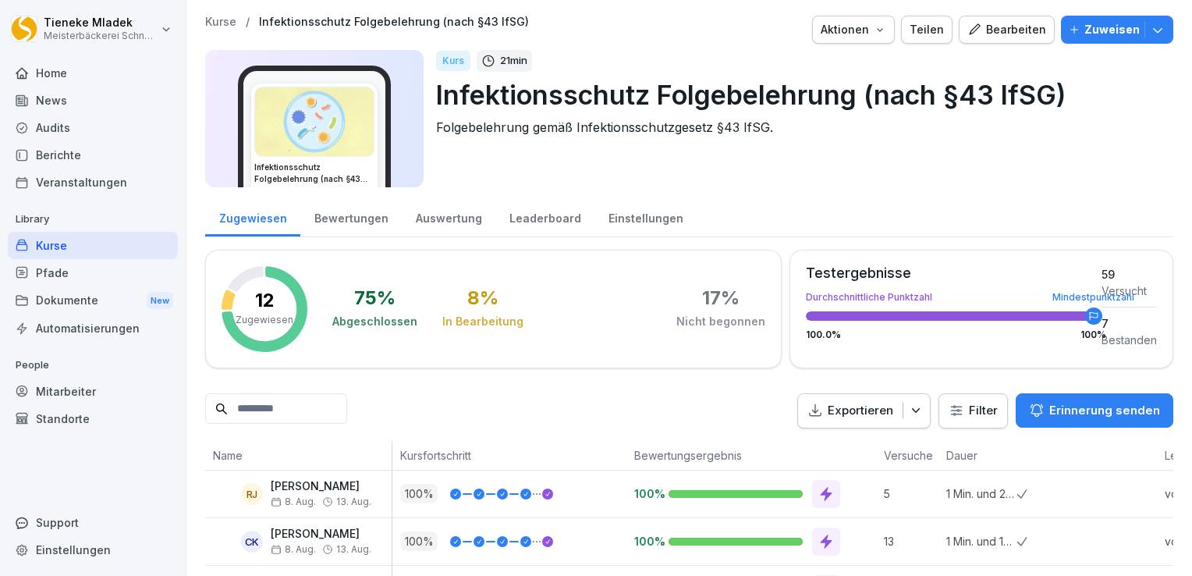
click at [66, 243] on div "Kurse" at bounding box center [93, 245] width 170 height 27
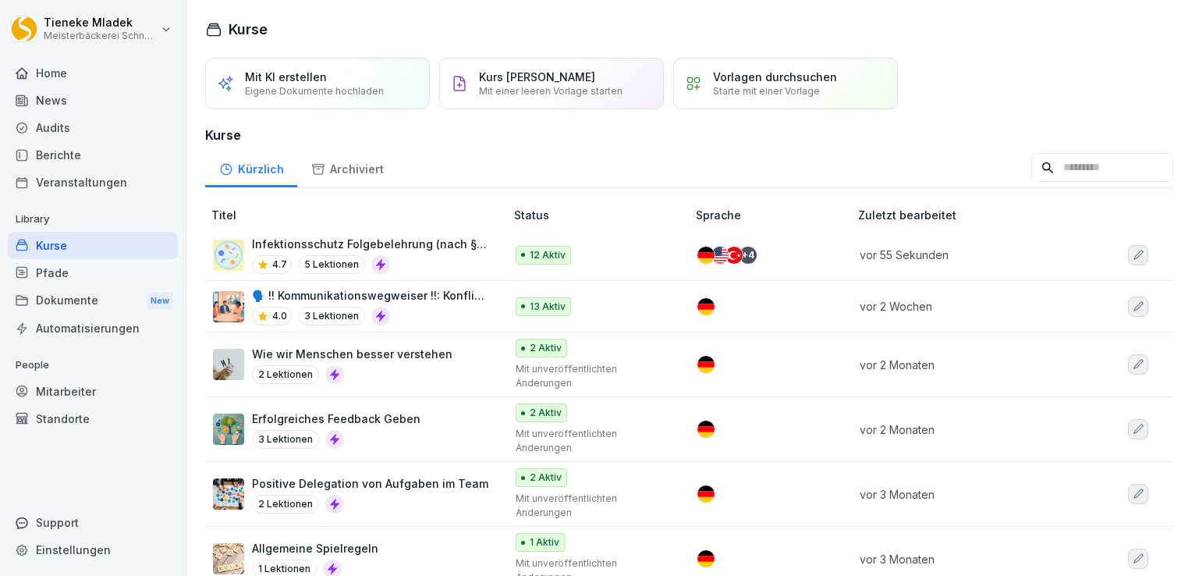
click at [364, 239] on p "Infektionsschutz Folgebelehrung (nach §43 IfSG)" at bounding box center [370, 244] width 237 height 16
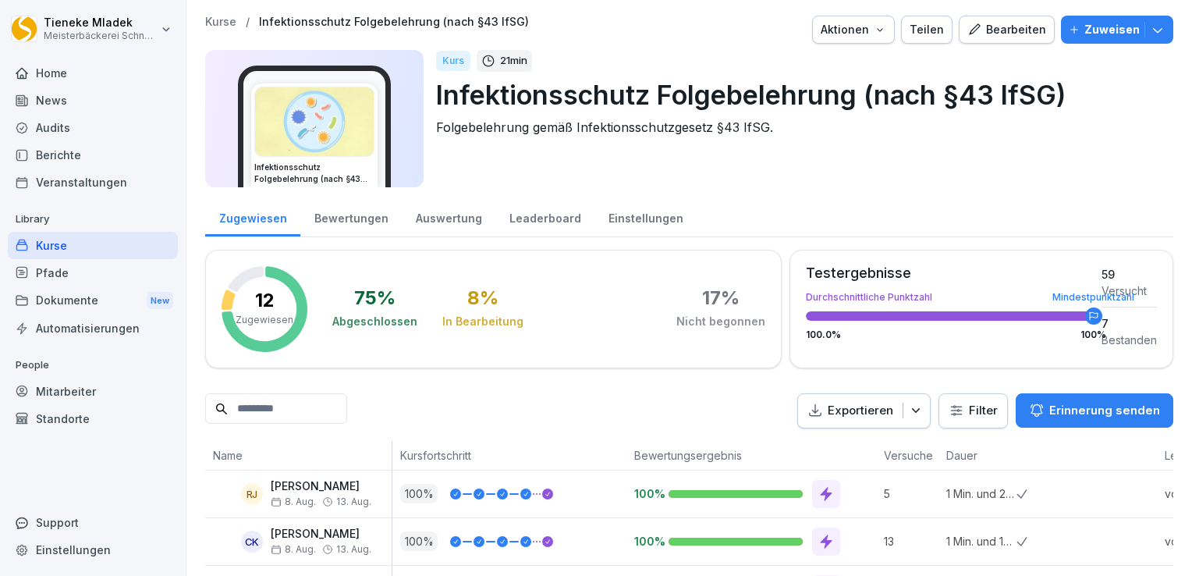
click at [1149, 32] on icon "button" at bounding box center [1157, 30] width 16 height 16
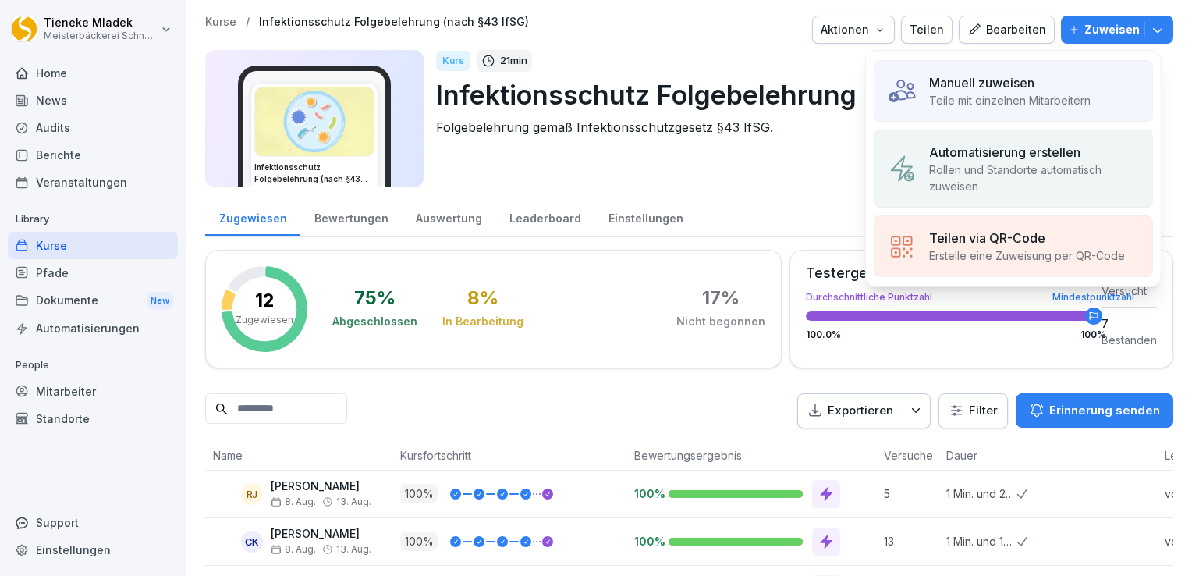
click at [971, 92] on p "Teile mit einzelnen Mitarbeitern" at bounding box center [1009, 100] width 161 height 16
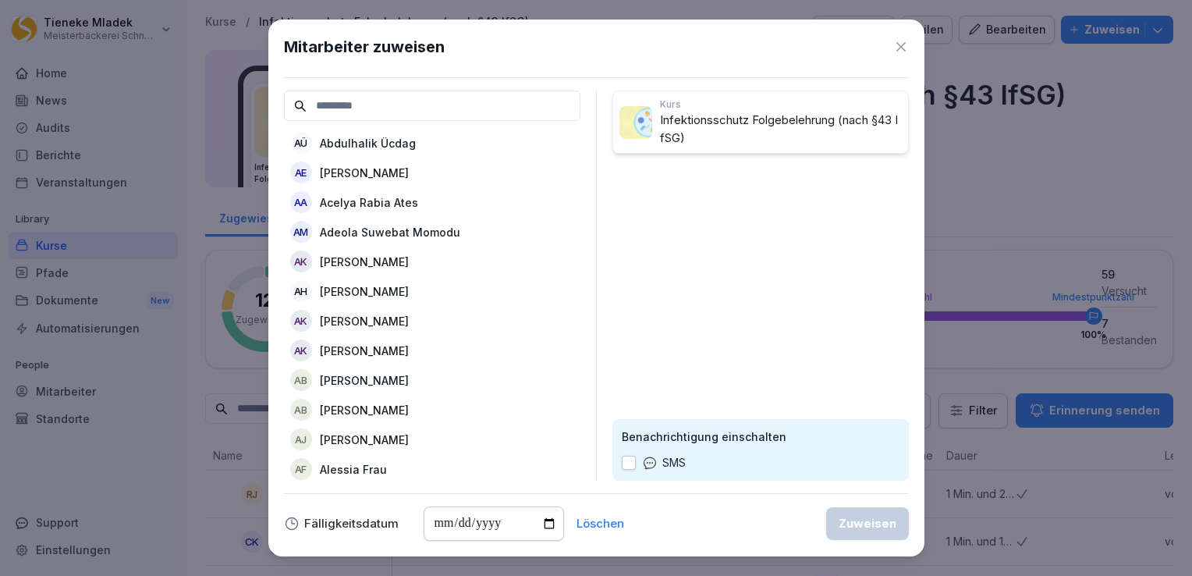
type input "*"
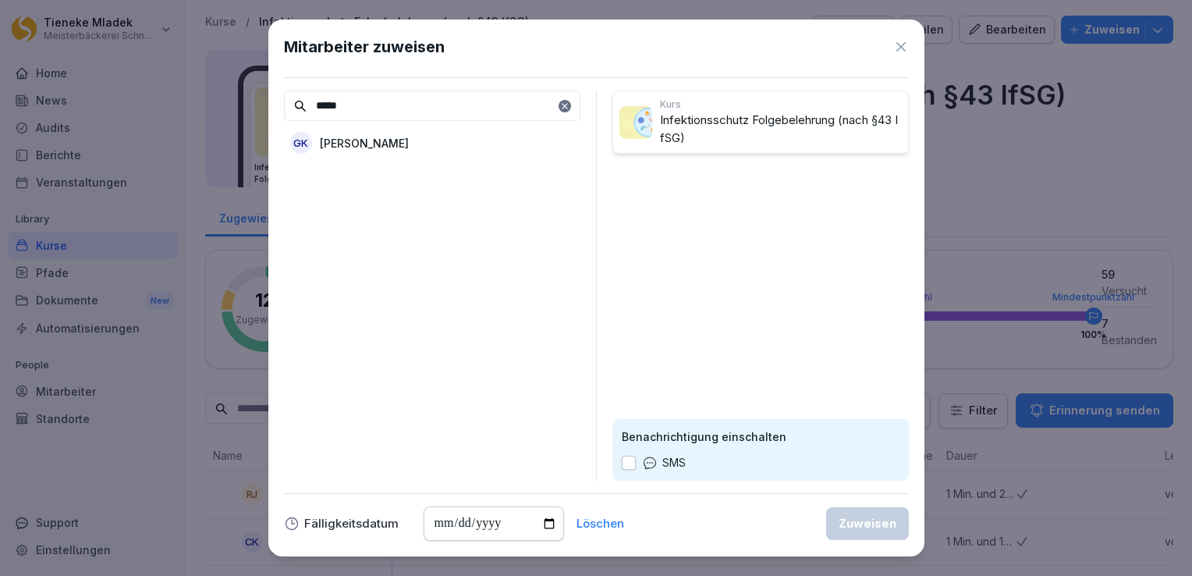
click at [409, 144] on p "Greta Krüger-Wieland" at bounding box center [364, 143] width 89 height 16
drag, startPoint x: 362, startPoint y: 108, endPoint x: 301, endPoint y: 99, distance: 61.5
click at [301, 99] on div "*****" at bounding box center [432, 105] width 296 height 30
type input "****"
click at [398, 142] on p "Eric Schneckenburger" at bounding box center [364, 143] width 89 height 16
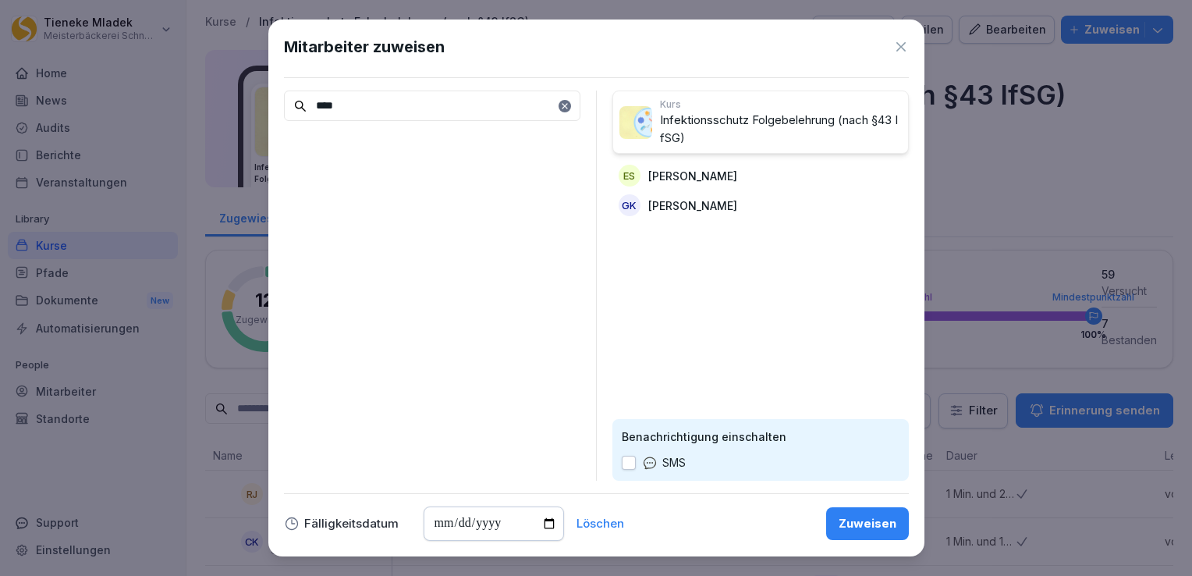
click at [628, 460] on button "button" at bounding box center [629, 462] width 14 height 14
click at [496, 520] on input "date" at bounding box center [493, 523] width 140 height 34
click at [544, 524] on input "date" at bounding box center [493, 523] width 140 height 34
click at [374, 340] on div "****" at bounding box center [432, 285] width 296 height 390
click at [851, 523] on div "Zuweisen" at bounding box center [867, 523] width 58 height 17
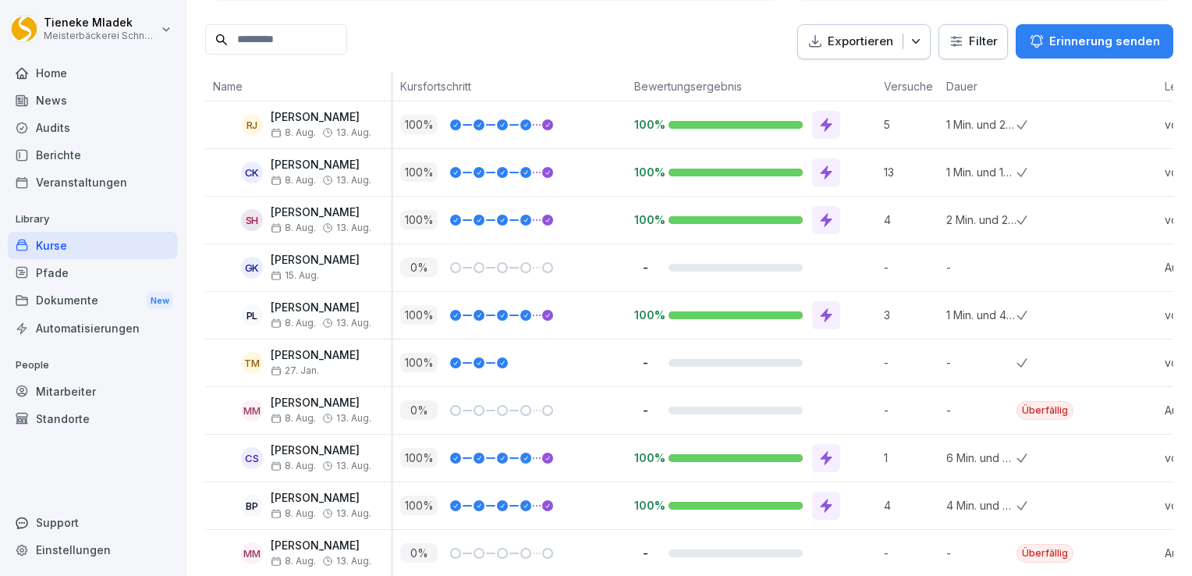
scroll to position [127, 0]
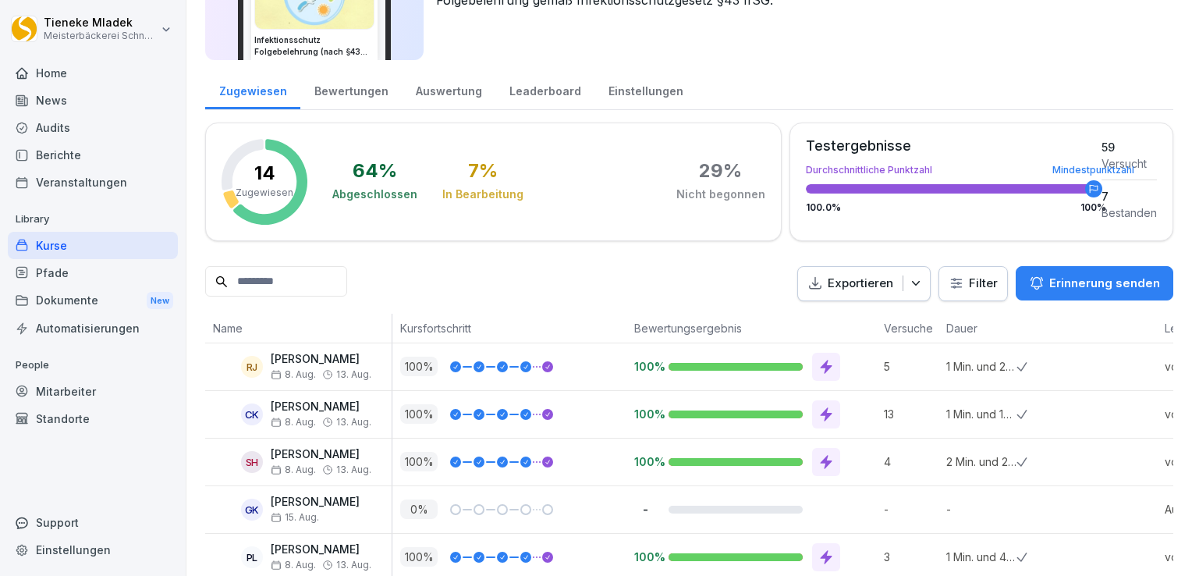
click at [459, 89] on div "Auswertung" at bounding box center [449, 89] width 94 height 40
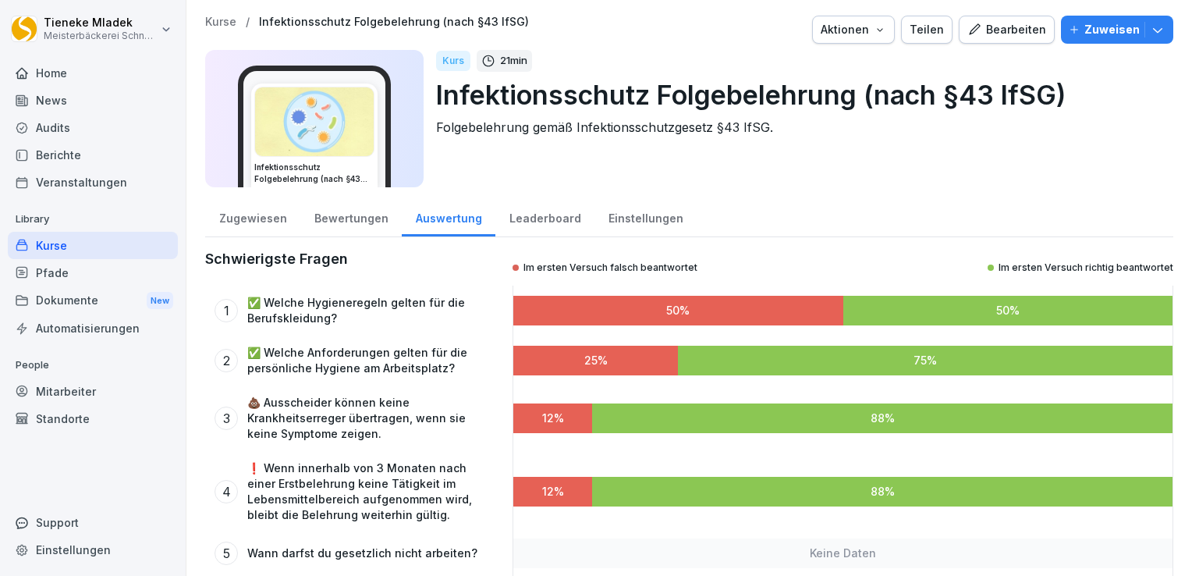
click at [987, 31] on div "Bearbeiten" at bounding box center [1006, 29] width 79 height 17
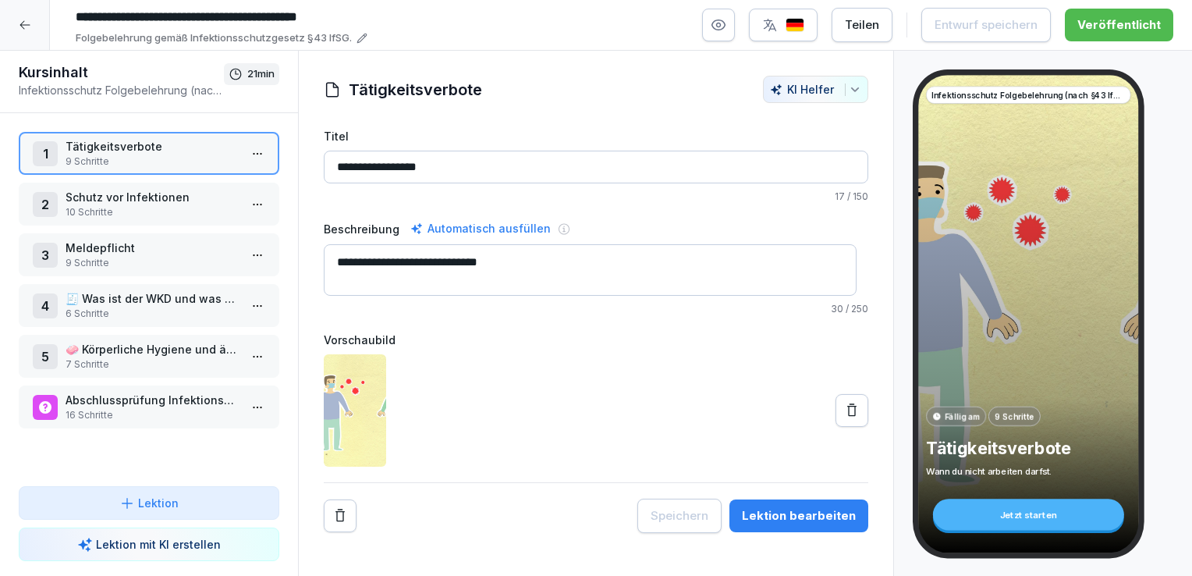
click at [161, 357] on p "7 Schritte" at bounding box center [152, 364] width 173 height 14
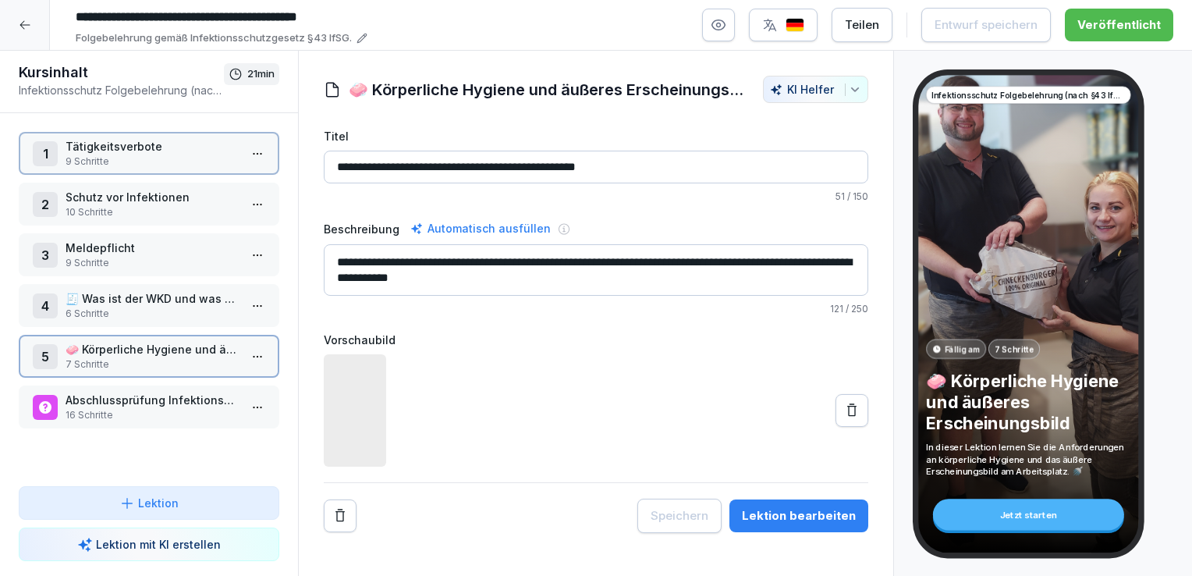
click at [161, 357] on p "7 Schritte" at bounding box center [152, 364] width 173 height 14
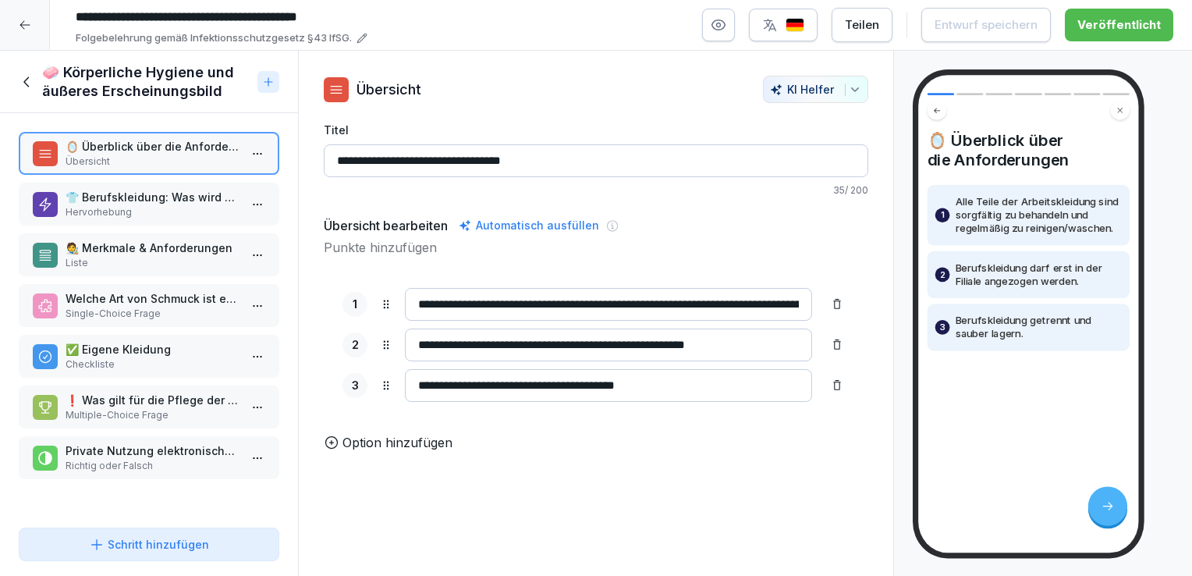
click at [153, 208] on p "Hervorhebung" at bounding box center [152, 212] width 173 height 14
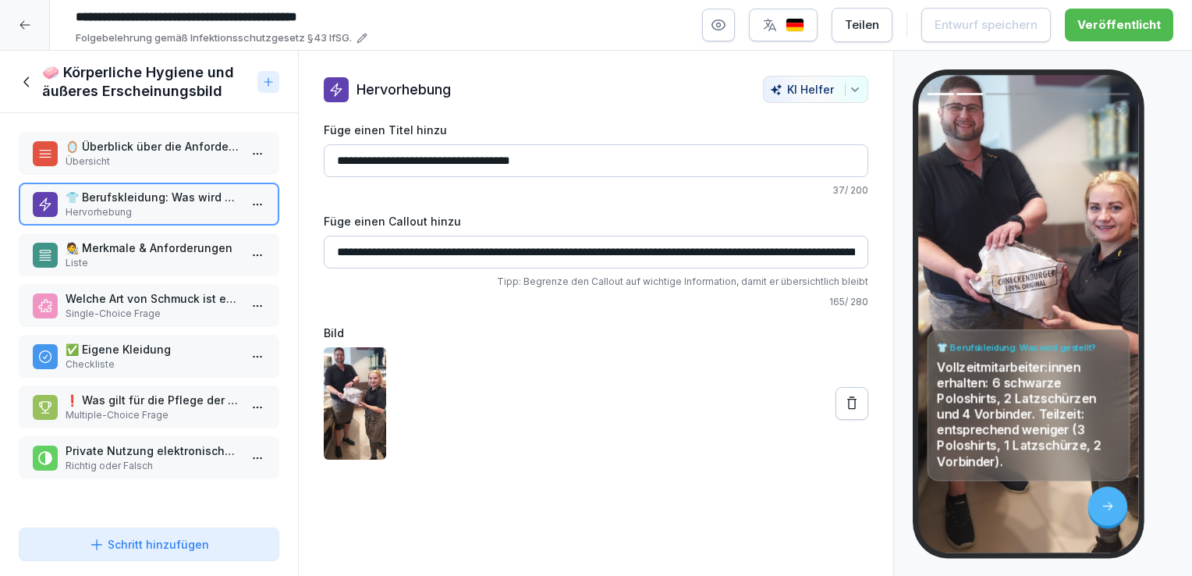
click at [121, 262] on p "Liste" at bounding box center [152, 263] width 173 height 14
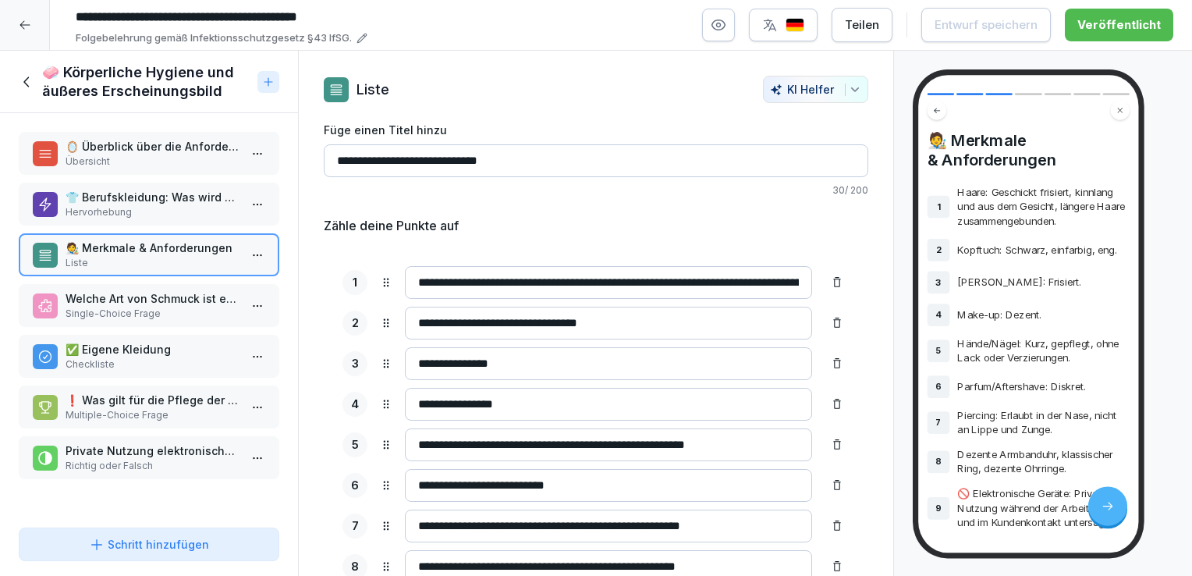
click at [158, 291] on p "Welche Art von Schmuck ist erlaubt?" at bounding box center [152, 298] width 173 height 16
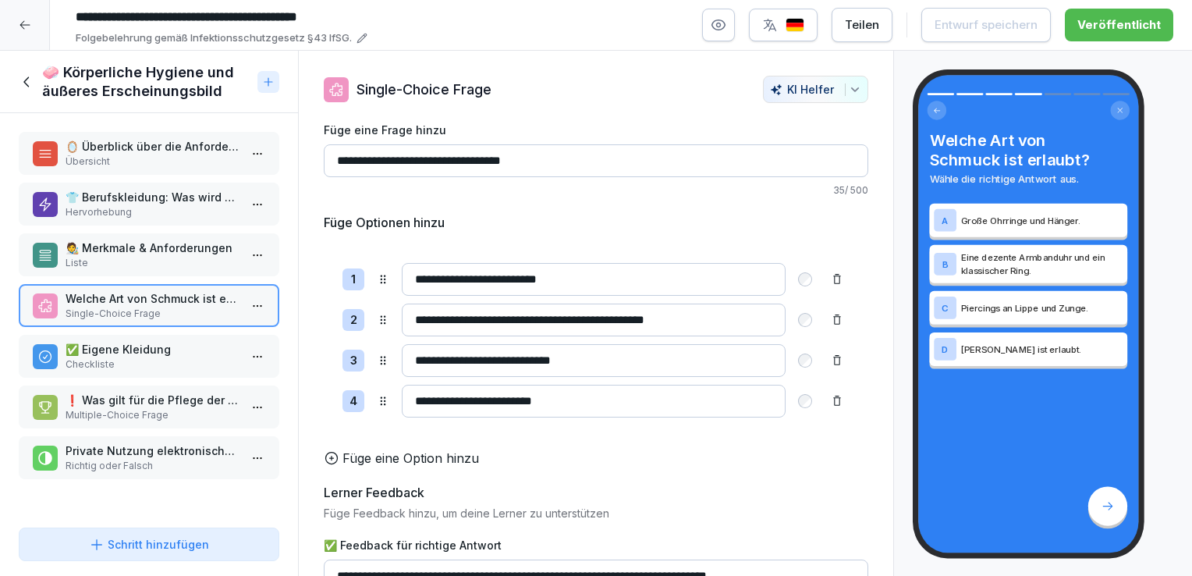
click at [119, 352] on p "✅ Eigene Kleidung" at bounding box center [152, 349] width 173 height 16
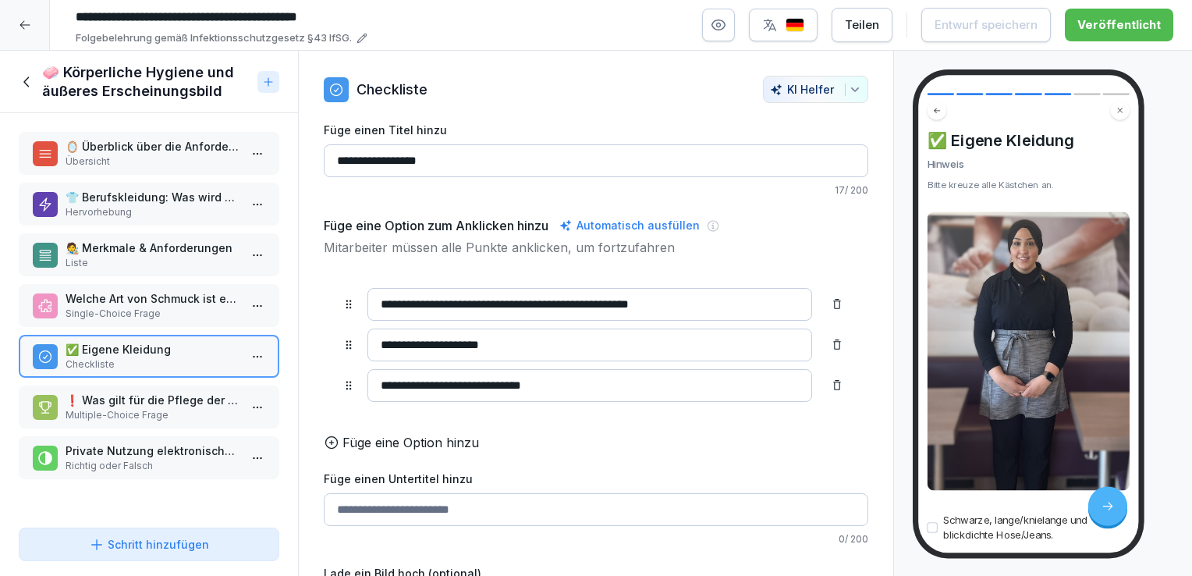
click at [129, 403] on p "❗ Was gilt für die Pflege der Hände/Nägel?" at bounding box center [152, 399] width 173 height 16
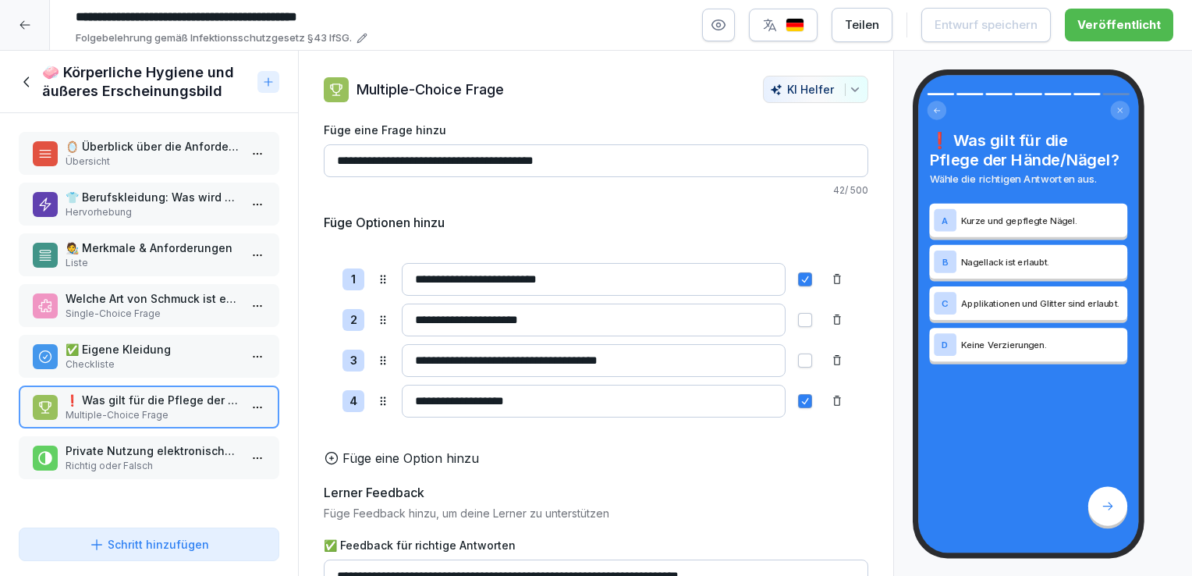
click at [182, 459] on p "Richtig oder Falsch" at bounding box center [152, 466] width 173 height 14
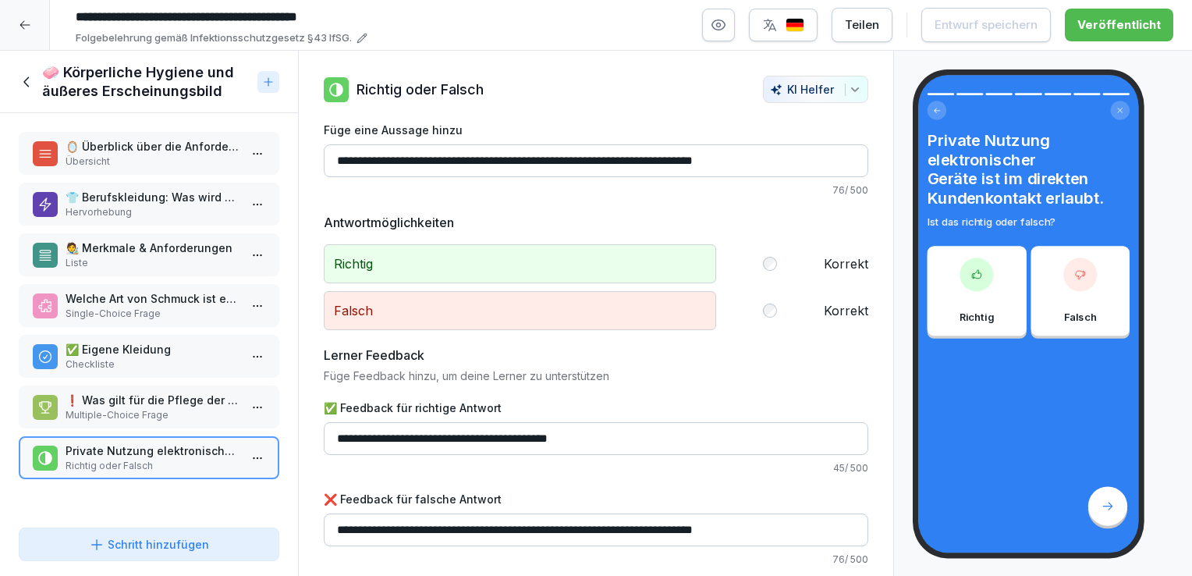
click at [29, 83] on icon at bounding box center [27, 81] width 17 height 17
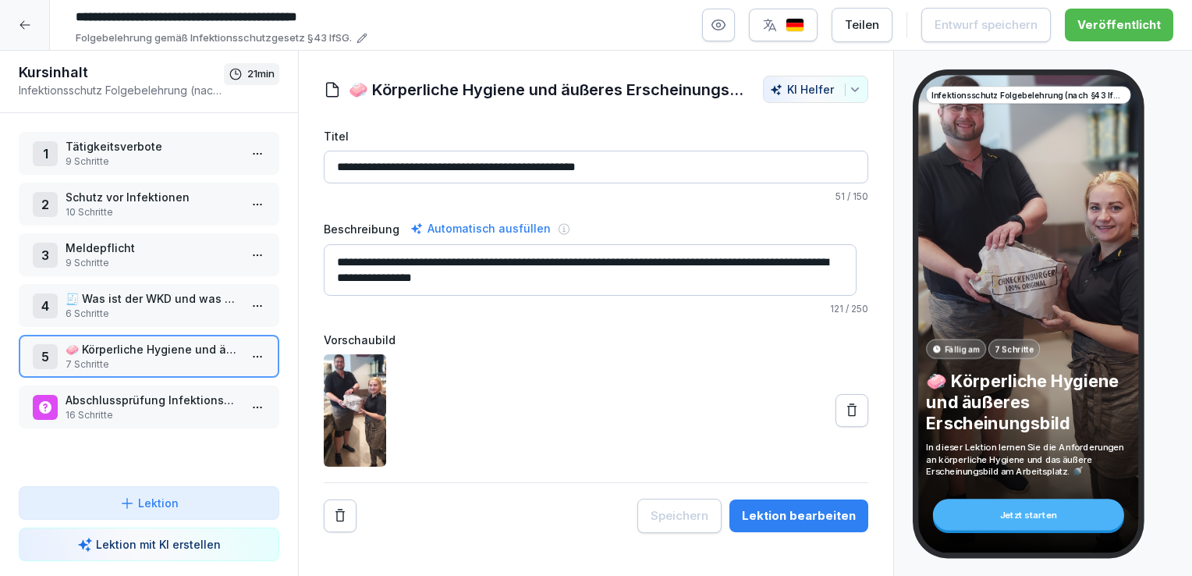
click at [161, 295] on p "🧾 Was ist der WKD und was muss ich tun?" at bounding box center [152, 298] width 173 height 16
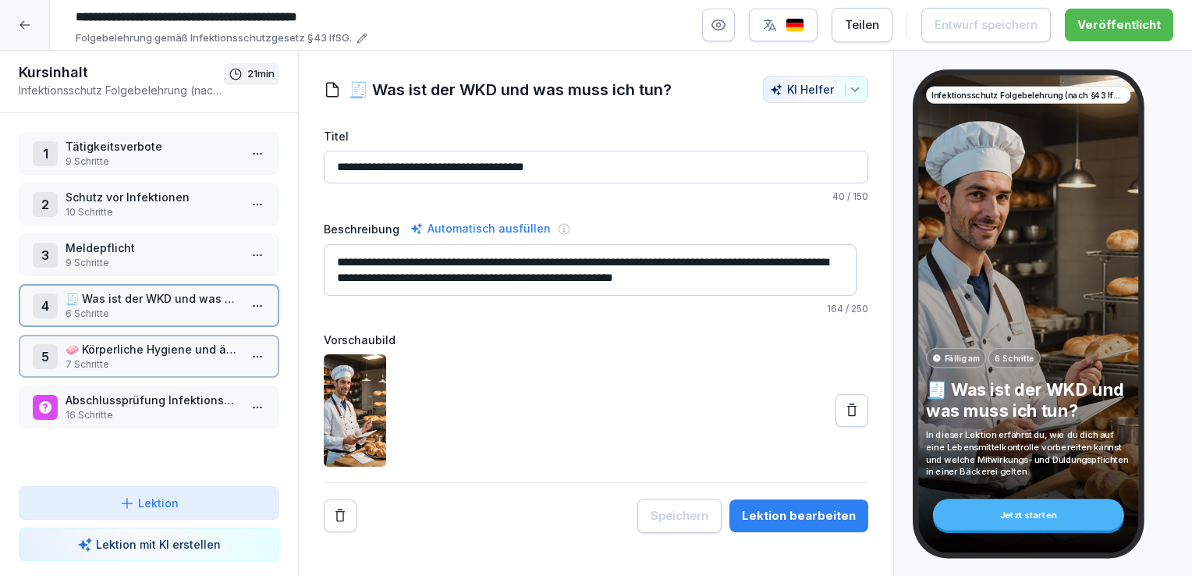
click at [161, 295] on p "🧾 Was ist der WKD und was muss ich tun?" at bounding box center [152, 298] width 173 height 16
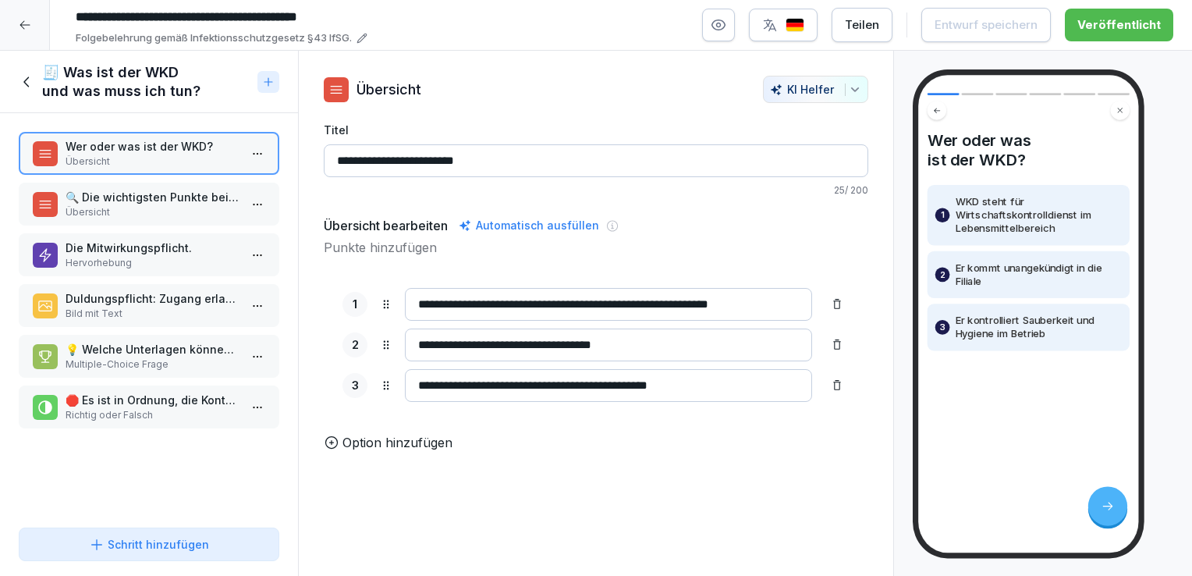
click at [24, 23] on icon at bounding box center [25, 25] width 12 height 12
